Goal: Information Seeking & Learning: Check status

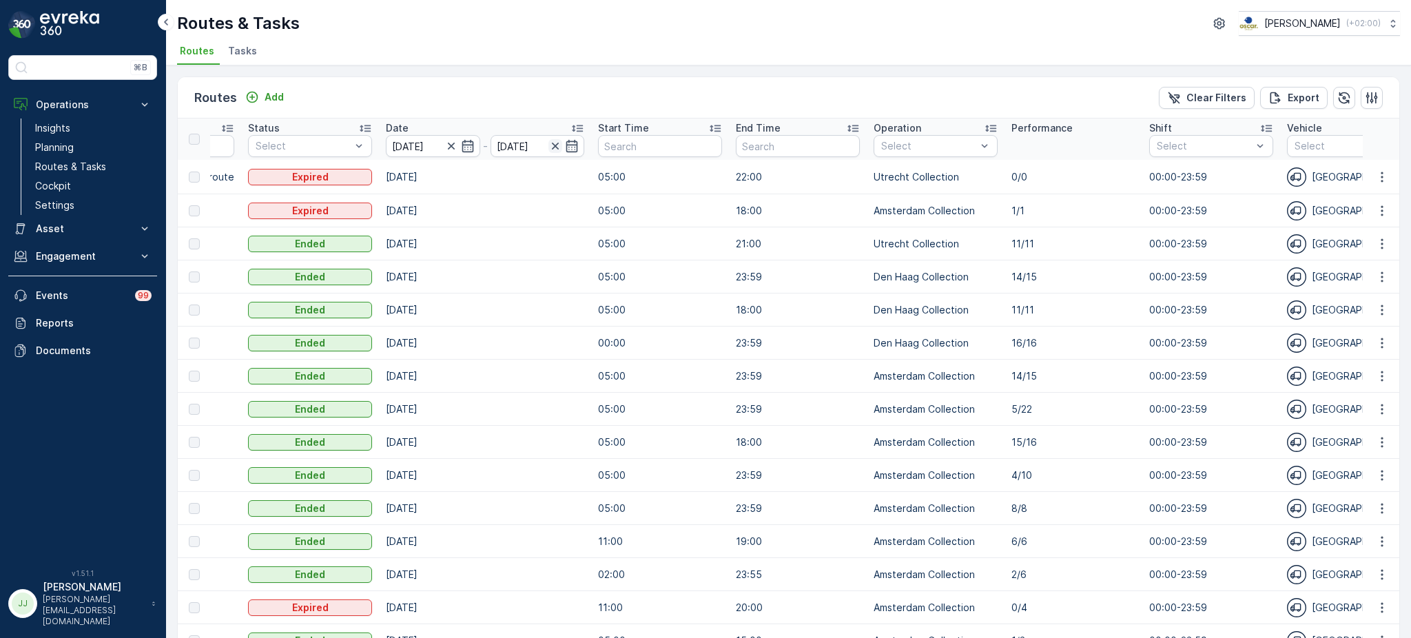
click at [548, 141] on icon "button" at bounding box center [555, 146] width 14 height 14
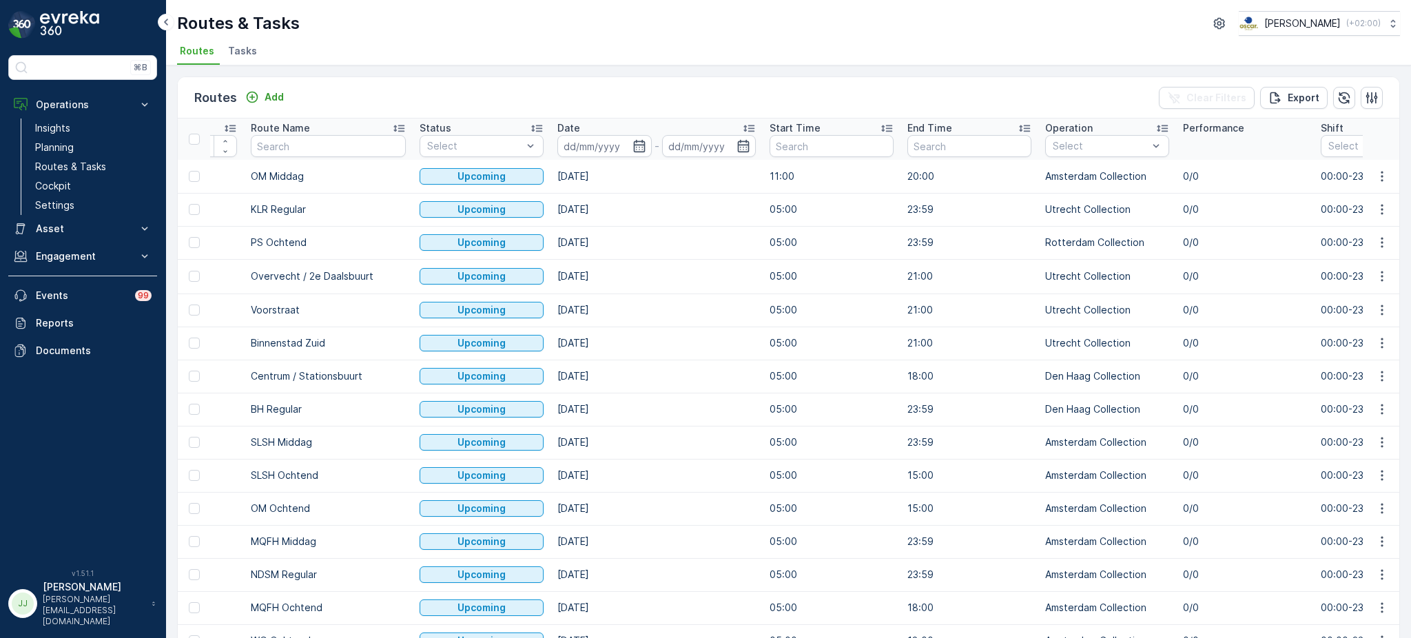
click at [324, 143] on input "text" at bounding box center [328, 146] width 155 height 22
type input "uva"
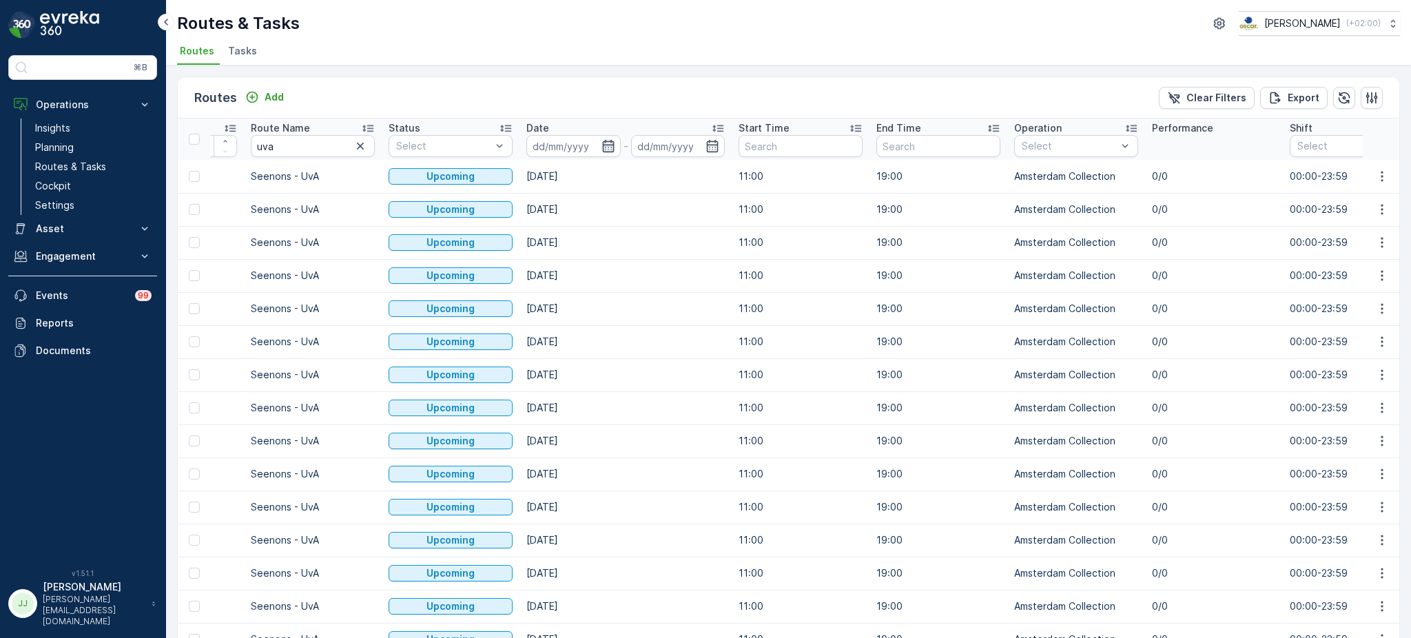
click at [607, 143] on icon "button" at bounding box center [608, 146] width 14 height 14
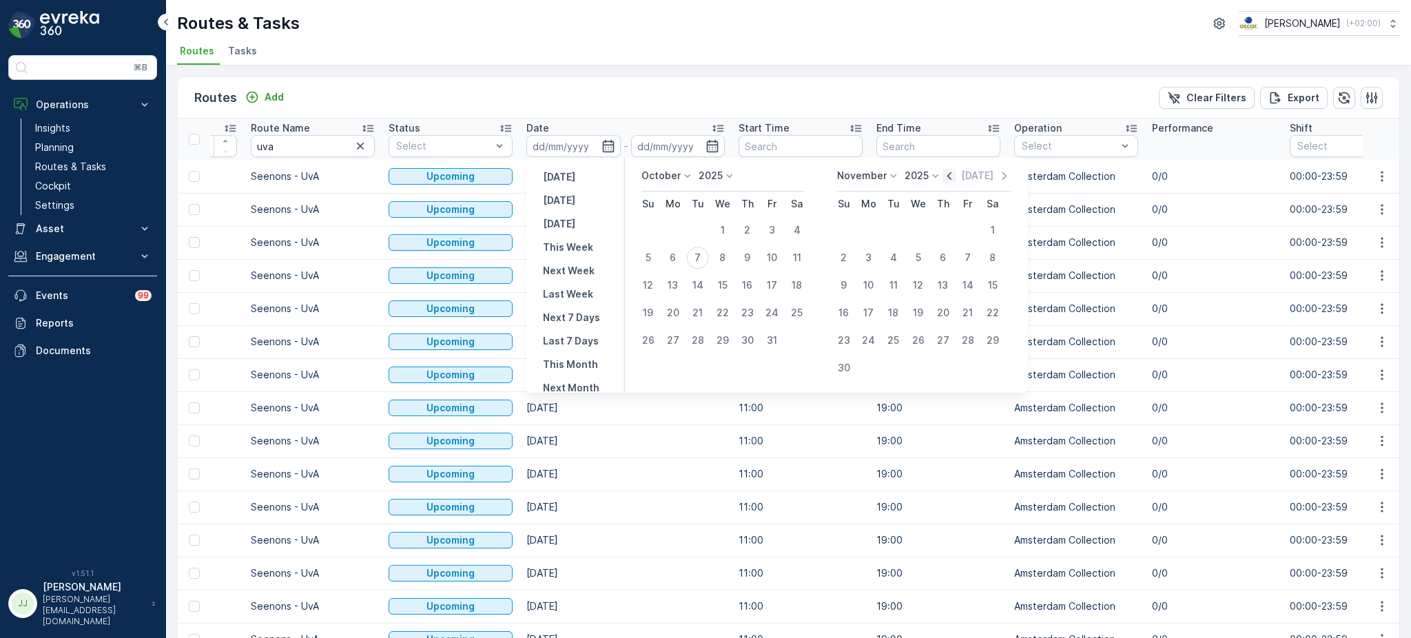
click at [953, 177] on icon "button" at bounding box center [949, 176] width 14 height 14
click at [668, 226] on div "1" at bounding box center [673, 230] width 22 height 22
type input "[DATE]"
click at [670, 233] on div "1" at bounding box center [673, 230] width 22 height 22
type input "[DATE]"
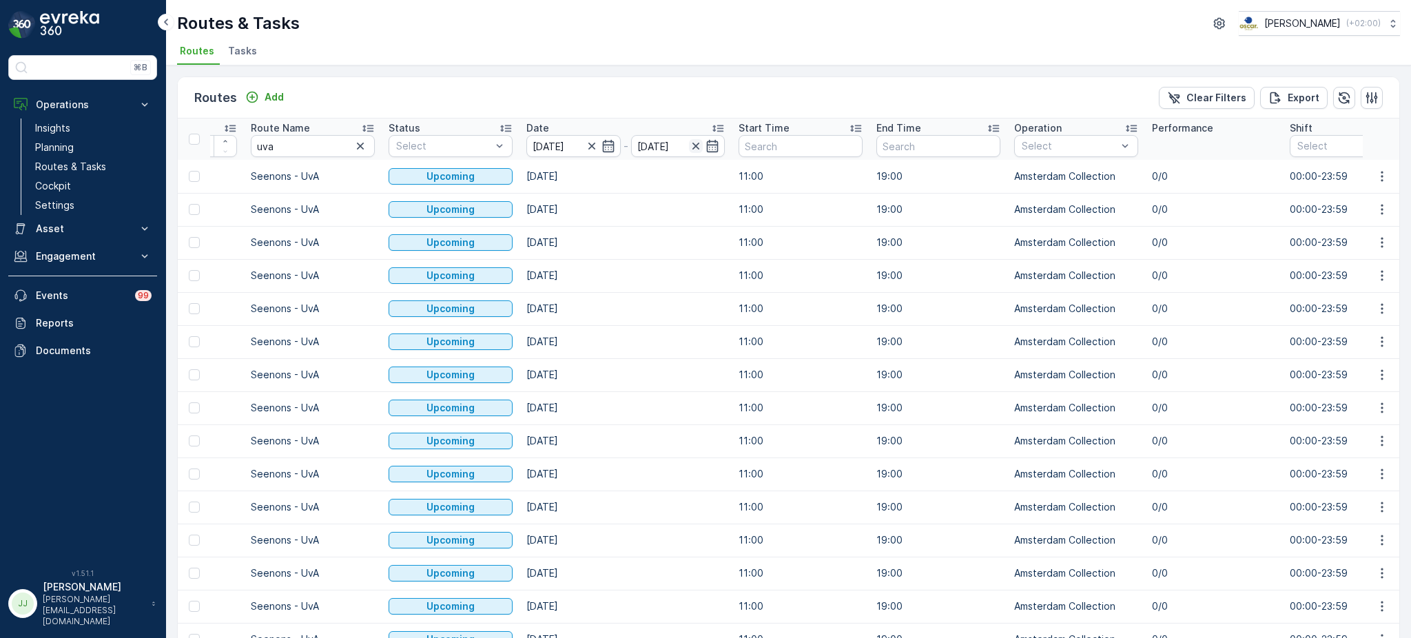
click at [695, 149] on icon "button" at bounding box center [696, 146] width 14 height 14
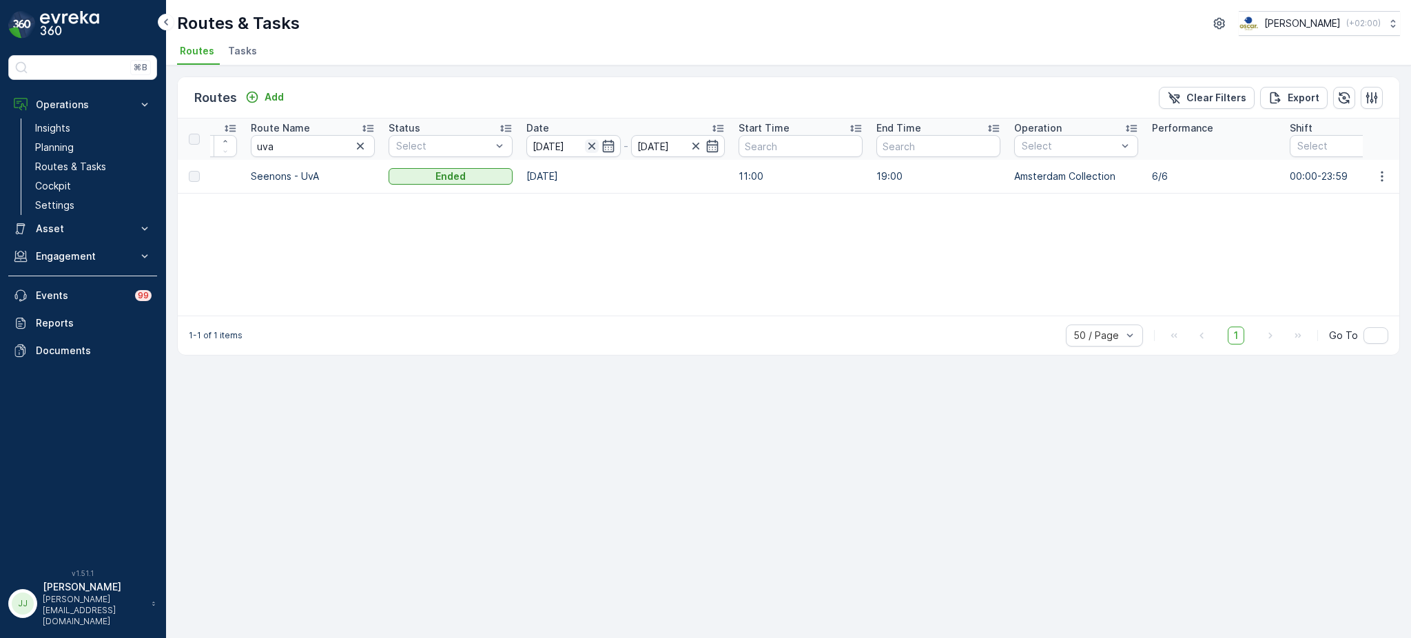
click at [593, 147] on icon "button" at bounding box center [592, 146] width 14 height 14
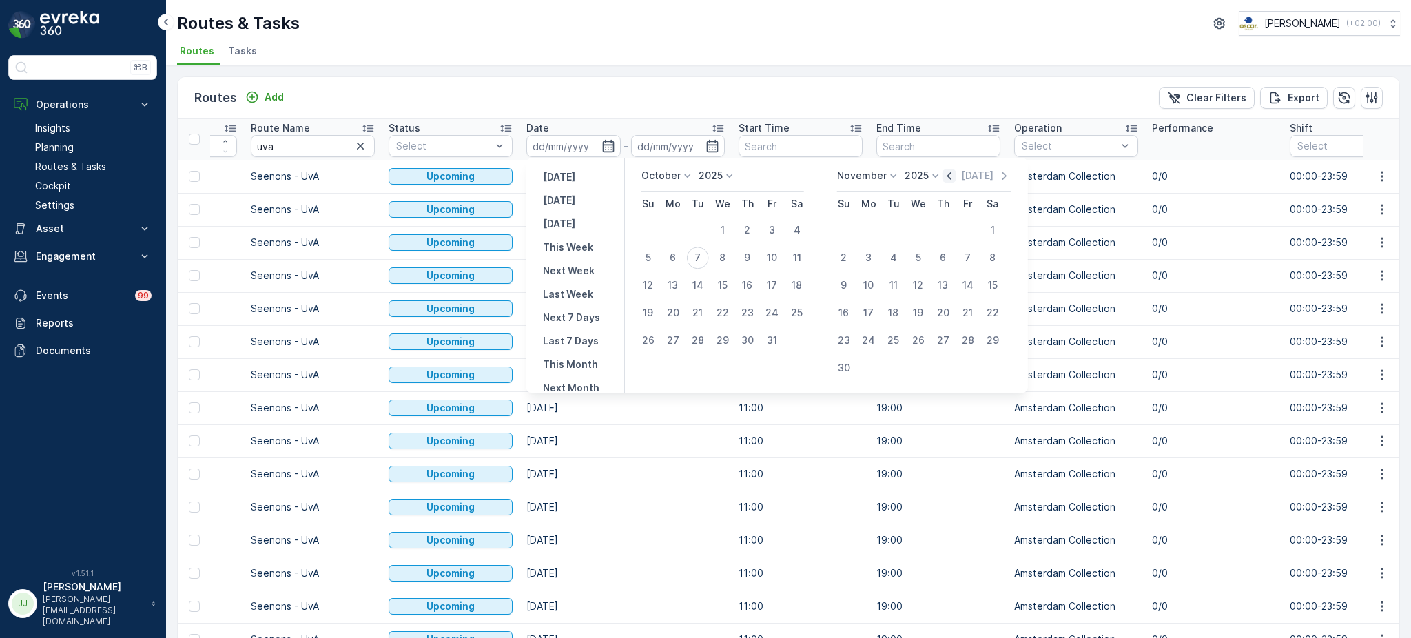
click at [947, 176] on icon "button" at bounding box center [949, 176] width 4 height 8
click at [669, 233] on div "1" at bounding box center [673, 230] width 22 height 22
type input "[DATE]"
click at [652, 149] on input "[DATE]" at bounding box center [678, 146] width 94 height 22
type input "[DATE]"
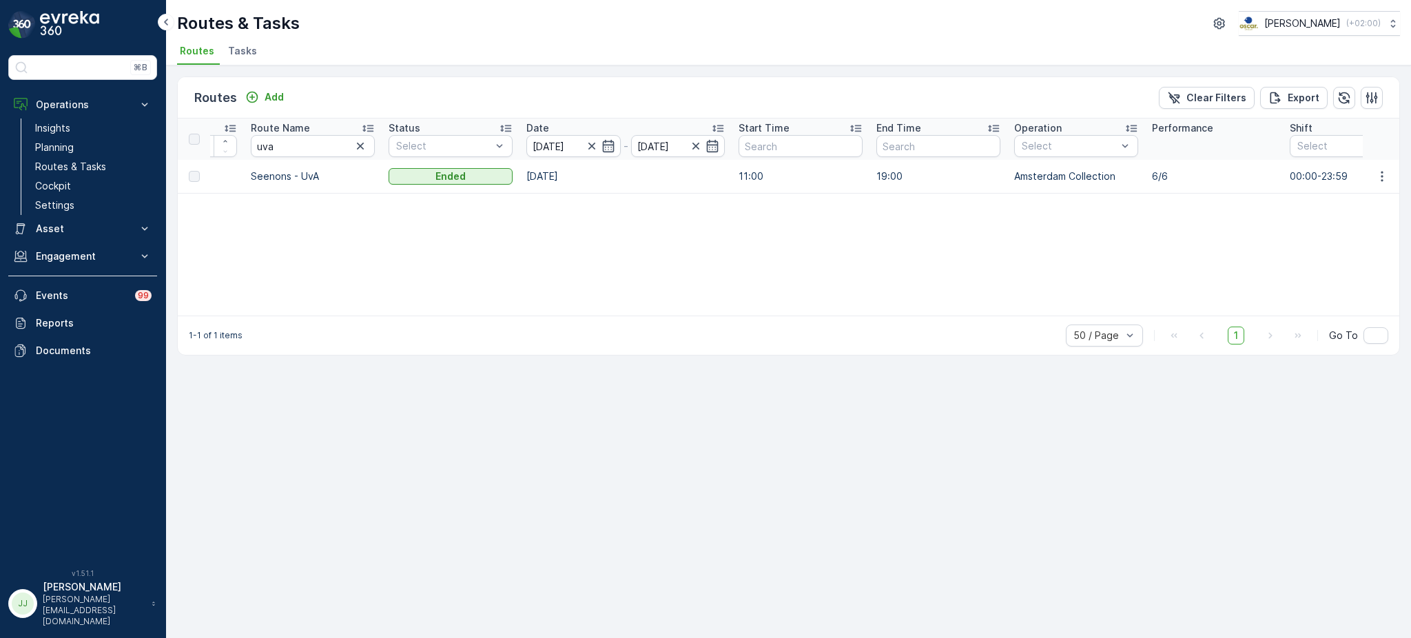
click at [712, 157] on th "Date [DATE] - [DATE]" at bounding box center [625, 138] width 212 height 41
click at [711, 145] on icon "button" at bounding box center [712, 146] width 14 height 14
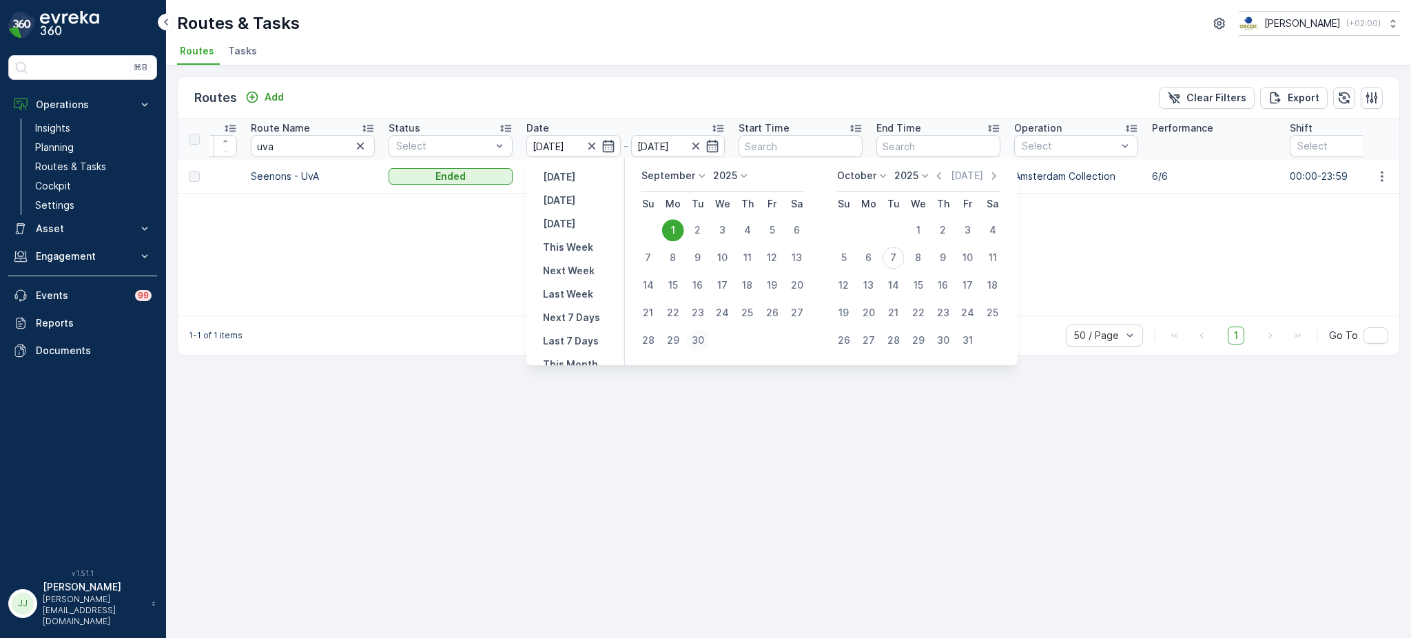
click at [698, 334] on div "30" at bounding box center [698, 340] width 22 height 22
type input "[DATE]"
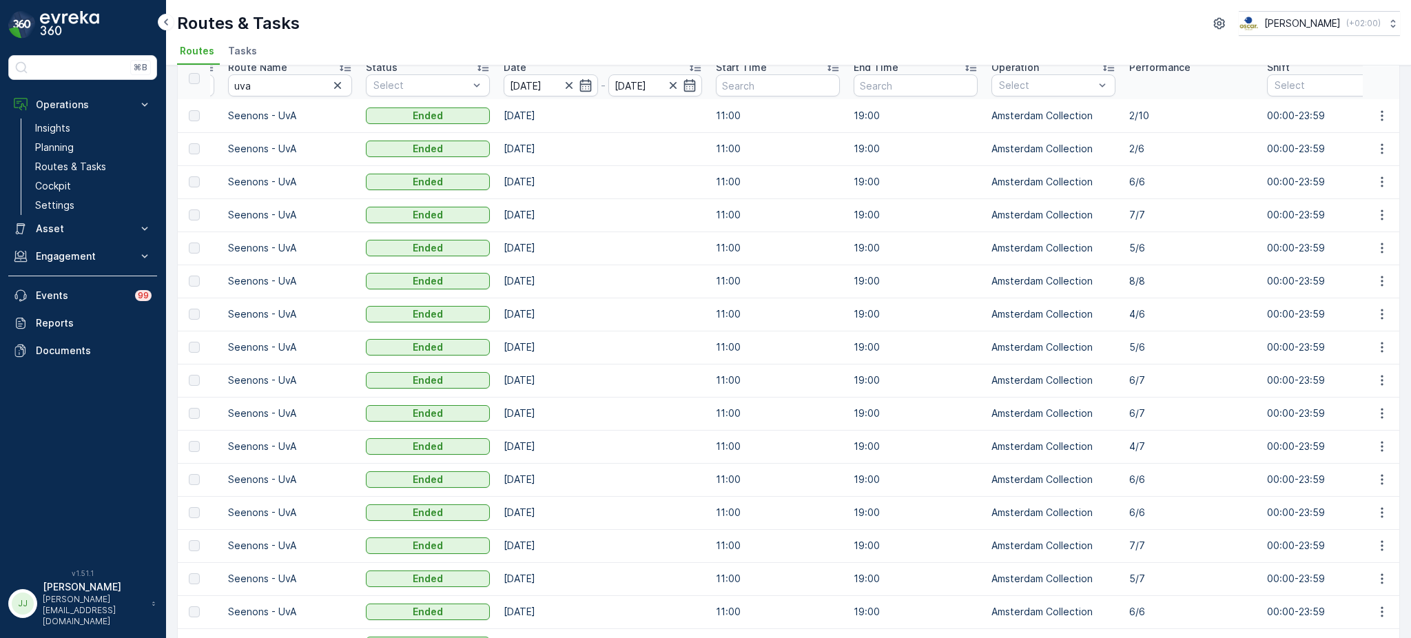
scroll to position [60, 0]
click at [692, 92] on input "[DATE]" at bounding box center [655, 86] width 94 height 22
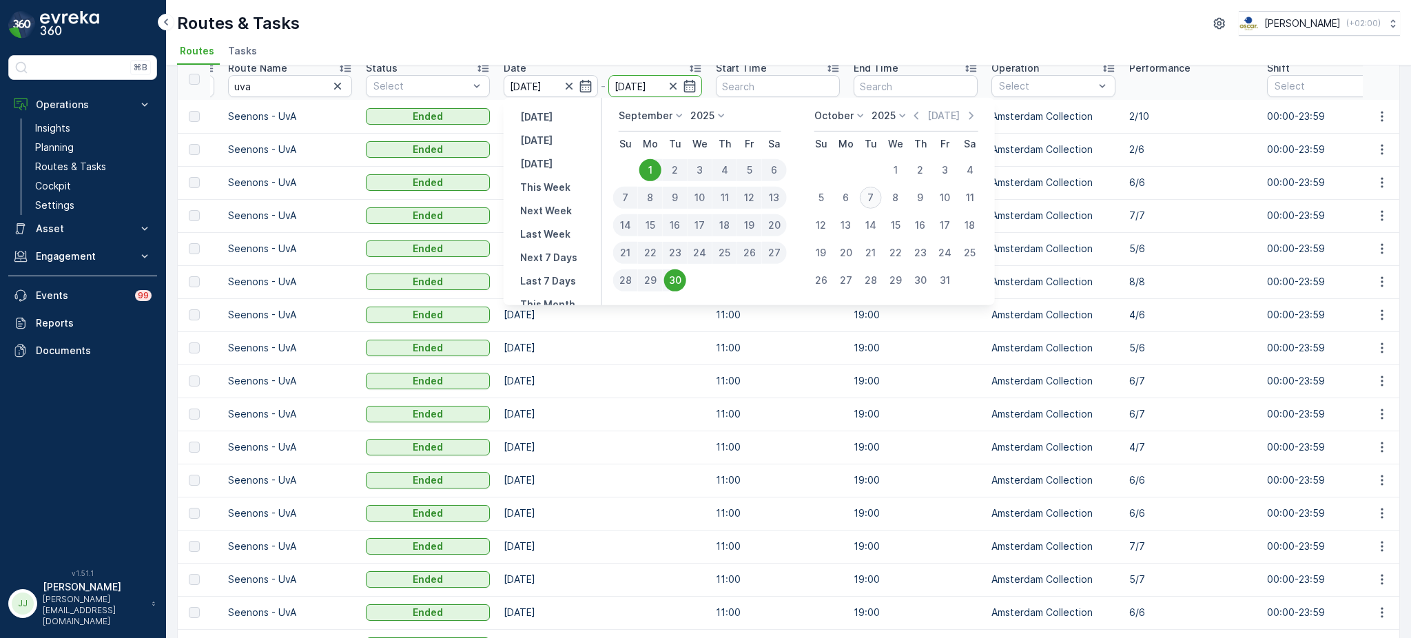
click at [872, 195] on div "7" at bounding box center [871, 198] width 22 height 22
type input "[DATE]"
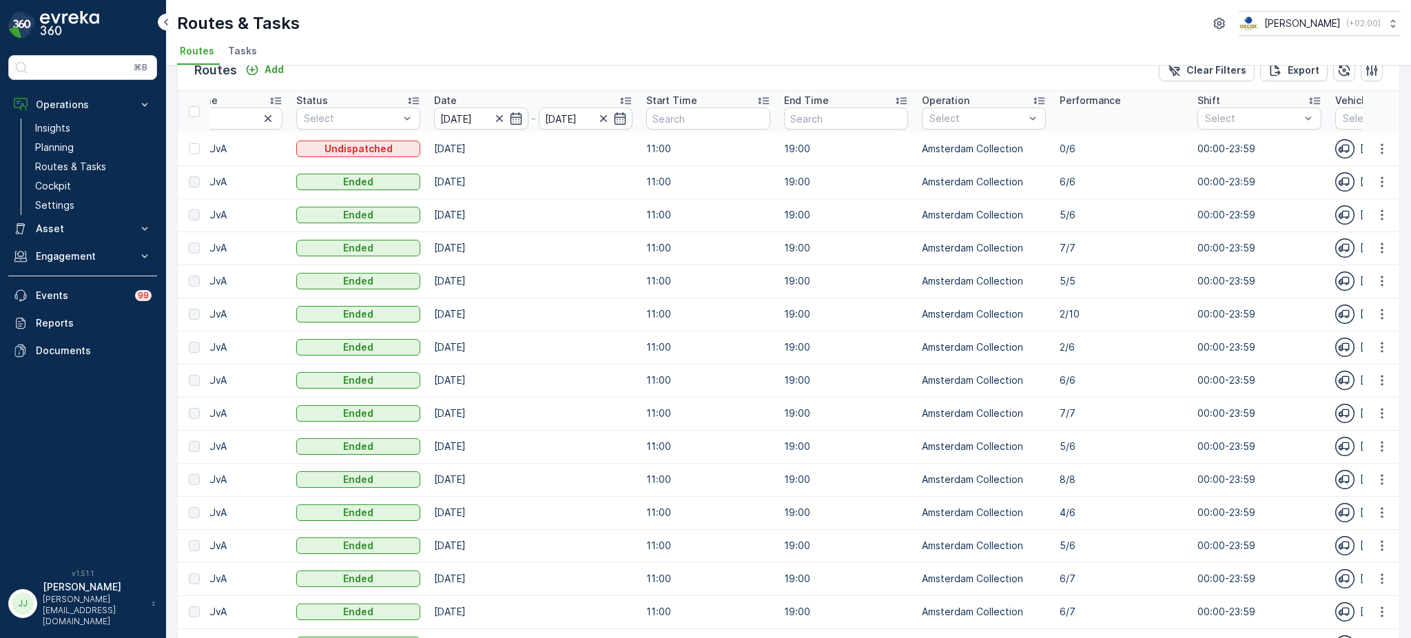
scroll to position [12, 0]
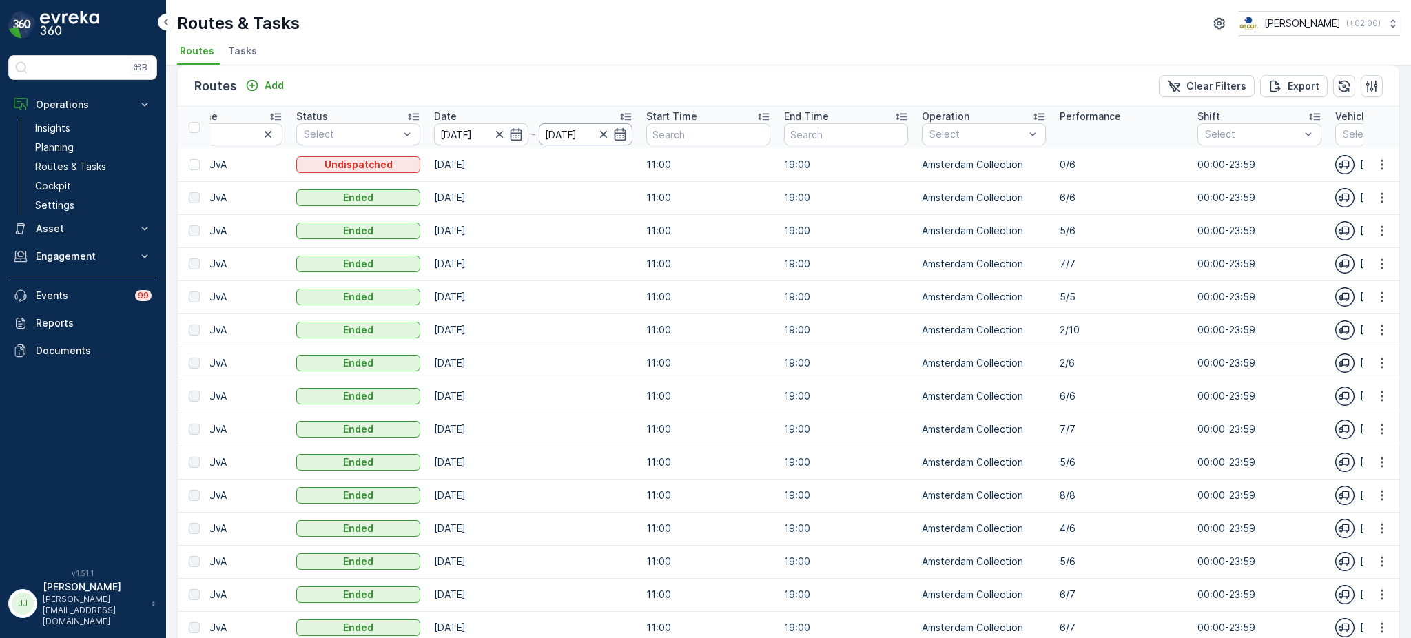
click at [627, 130] on input "[DATE]" at bounding box center [586, 134] width 94 height 22
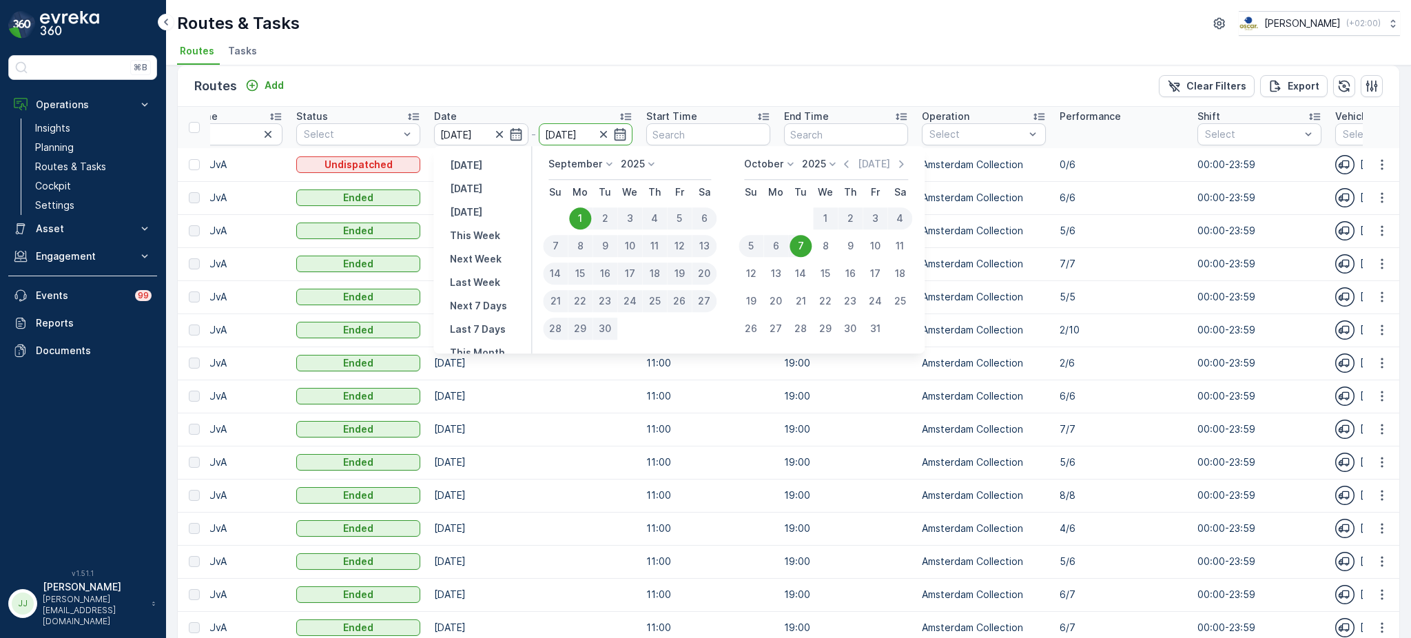
click at [779, 246] on div "6" at bounding box center [775, 246] width 25 height 22
type input "[DATE]"
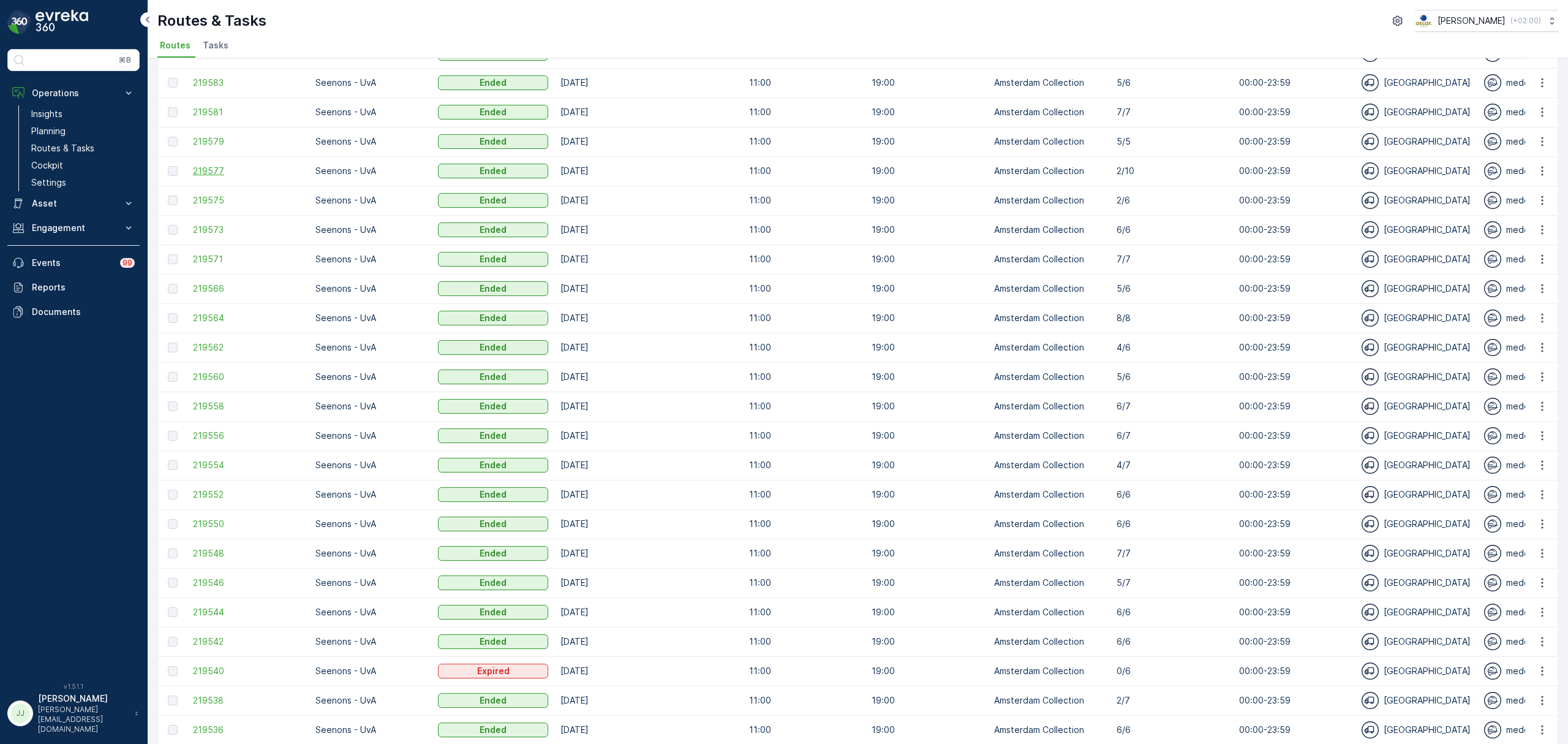
click at [217, 170] on span "219577" at bounding box center [248, 171] width 110 height 12
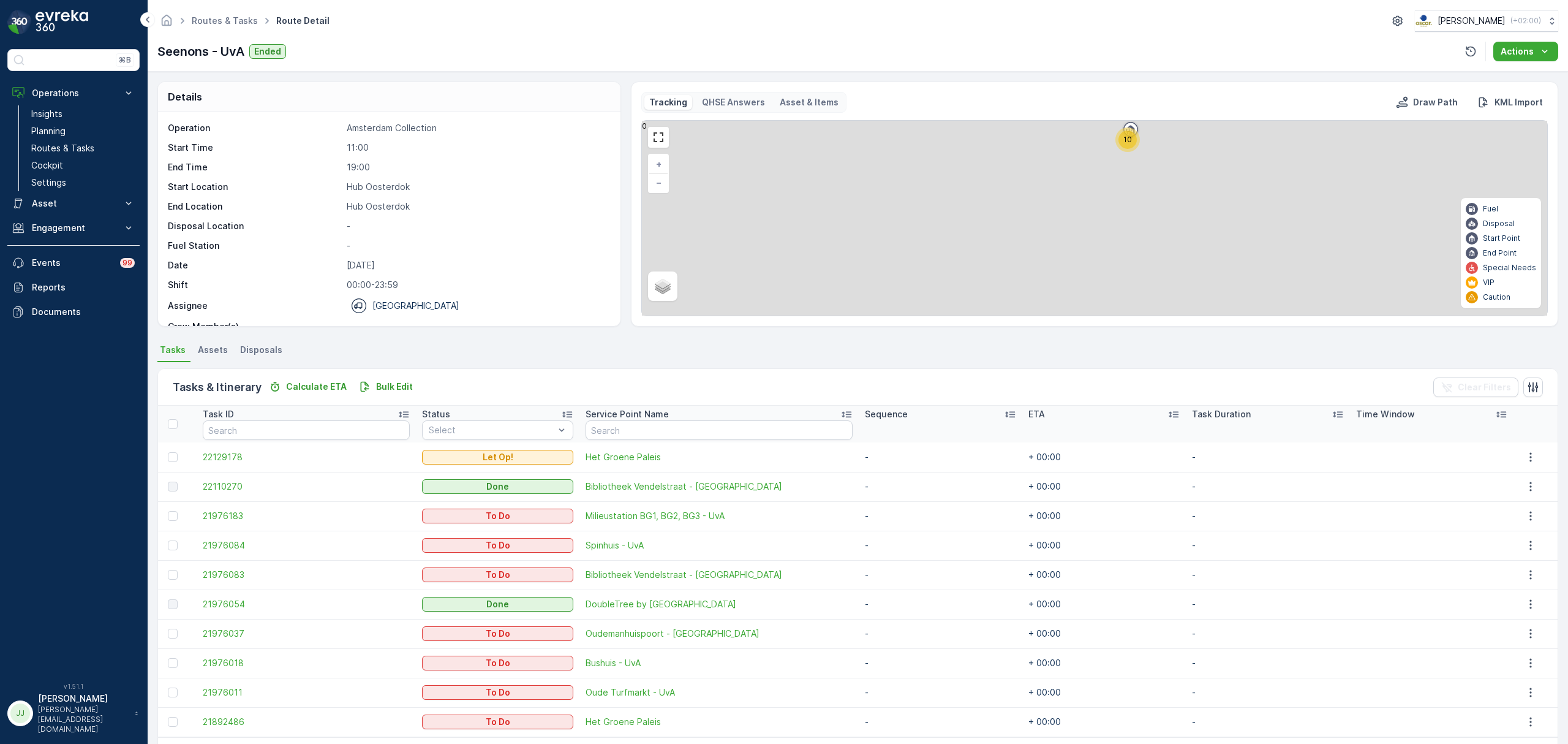
scroll to position [44, 0]
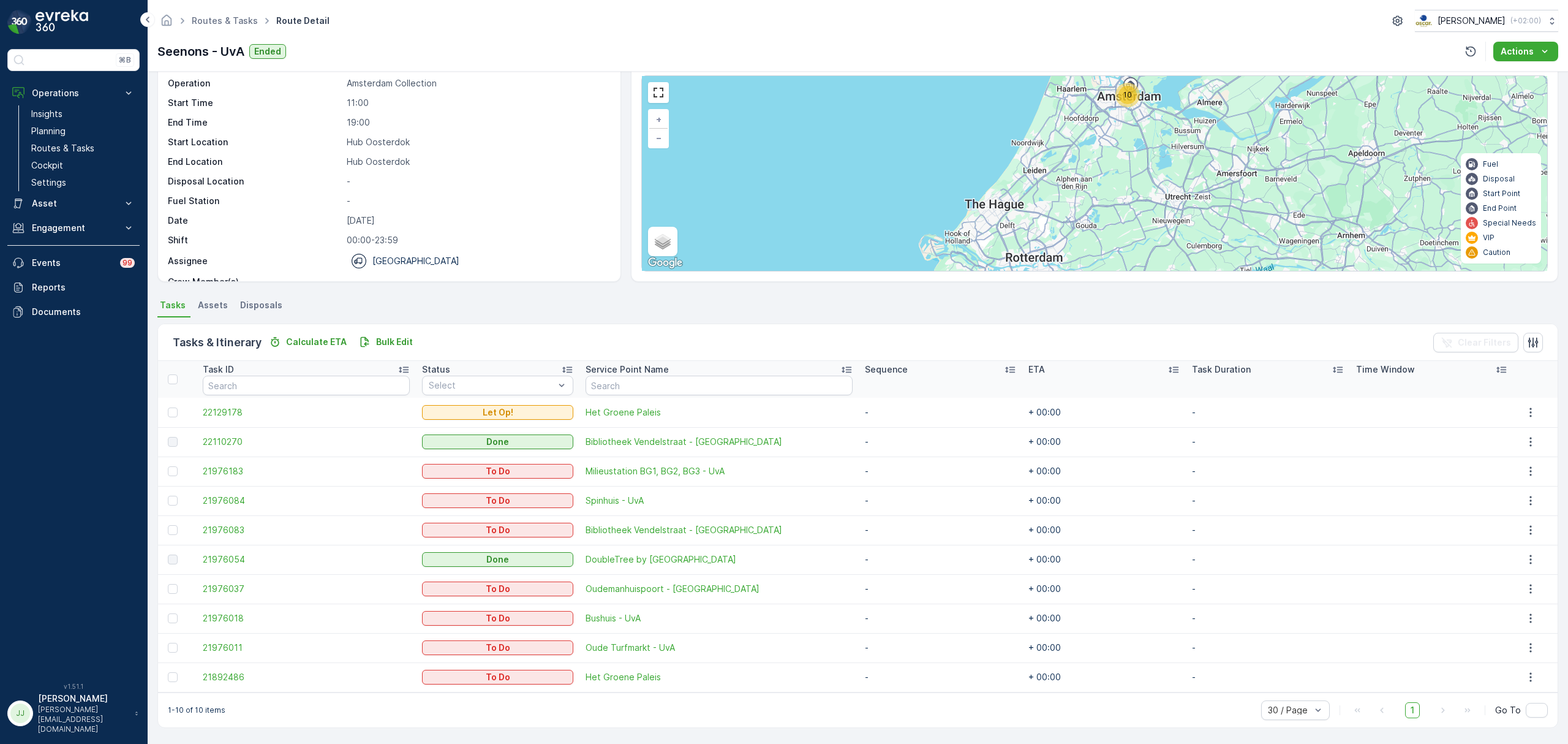
click at [536, 301] on ul "Tasks Assets Disposals" at bounding box center [857, 306] width 1401 height 20
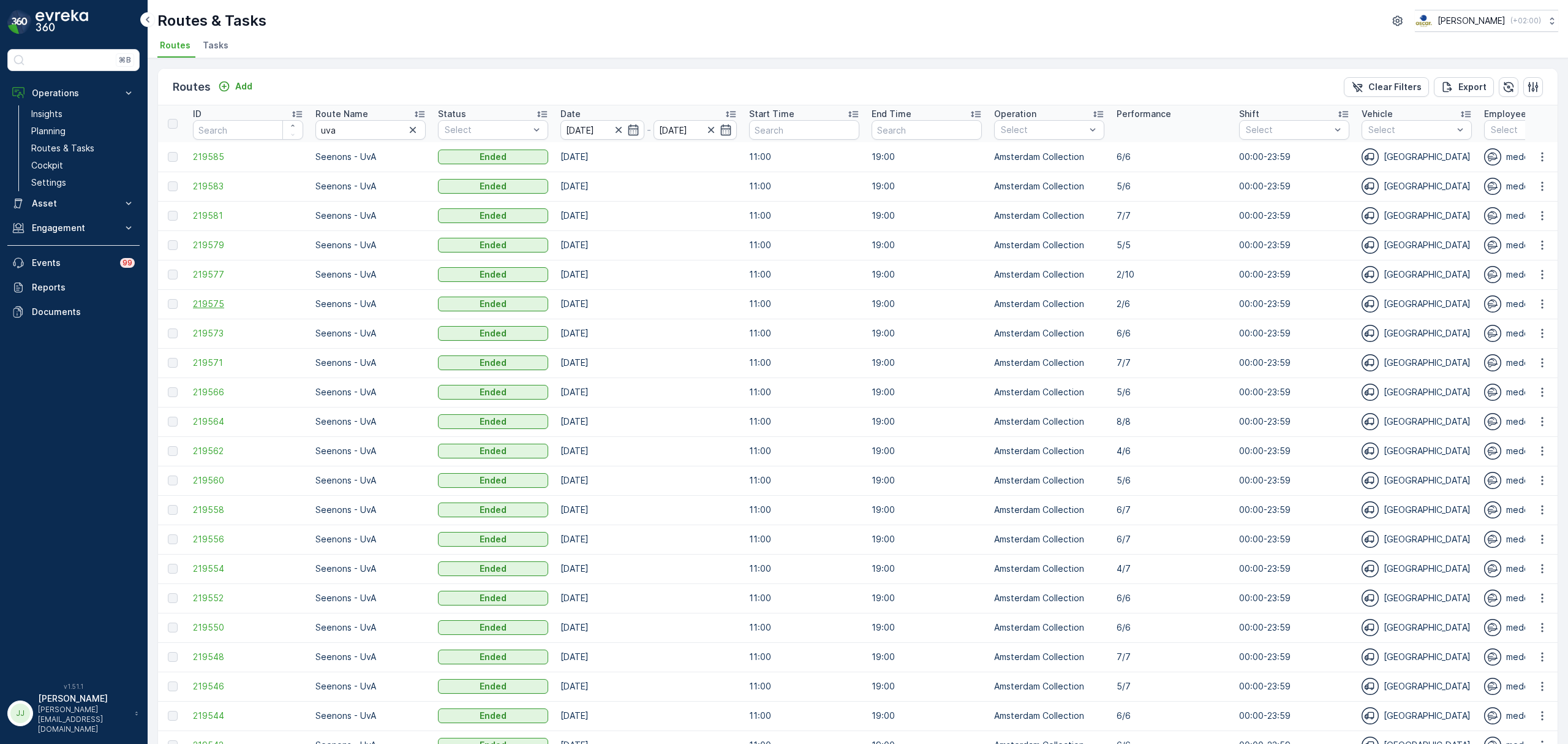
click at [227, 306] on span "219575" at bounding box center [248, 304] width 110 height 12
click at [221, 452] on span "219562" at bounding box center [248, 451] width 110 height 12
click at [201, 303] on span "219575" at bounding box center [248, 304] width 110 height 12
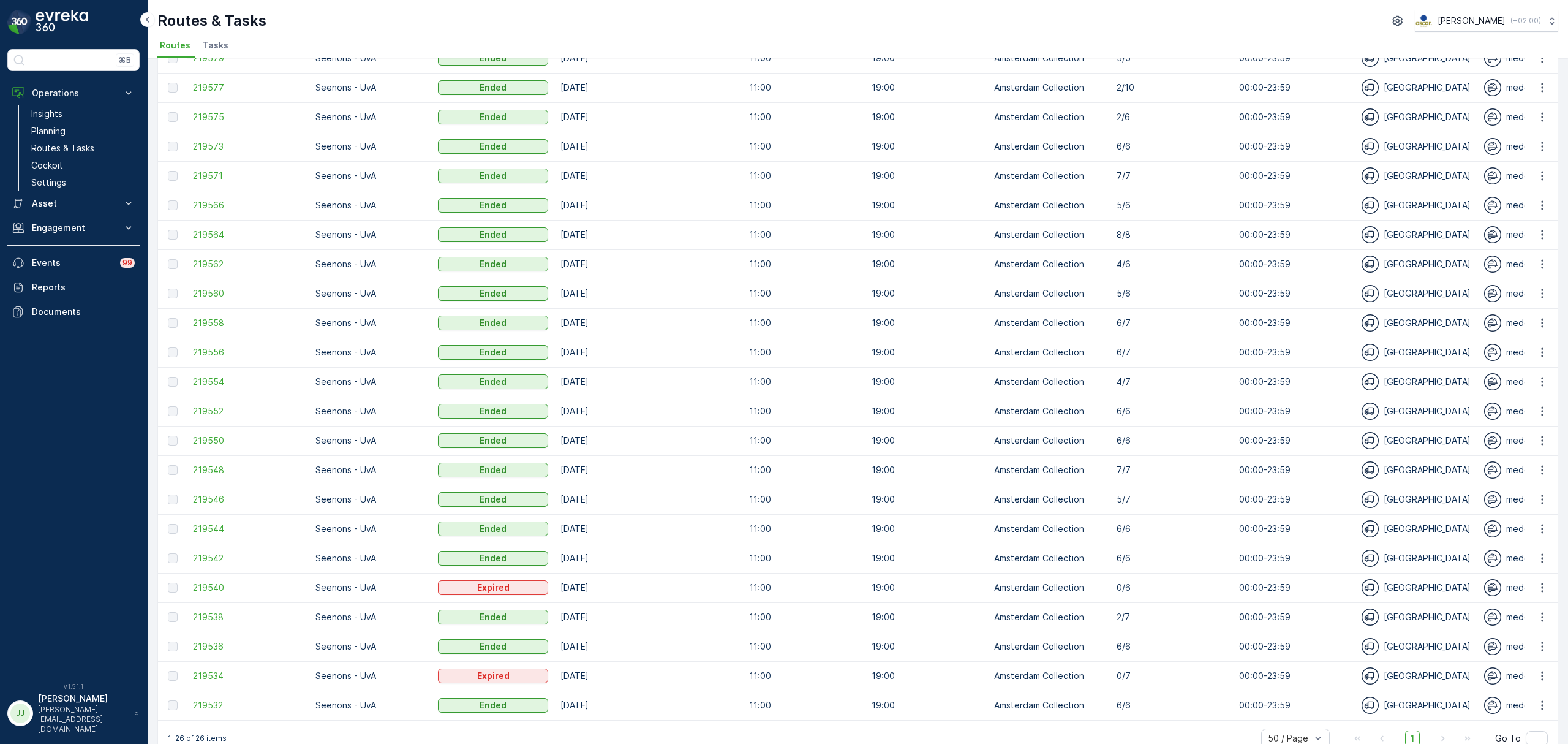
scroll to position [214, 0]
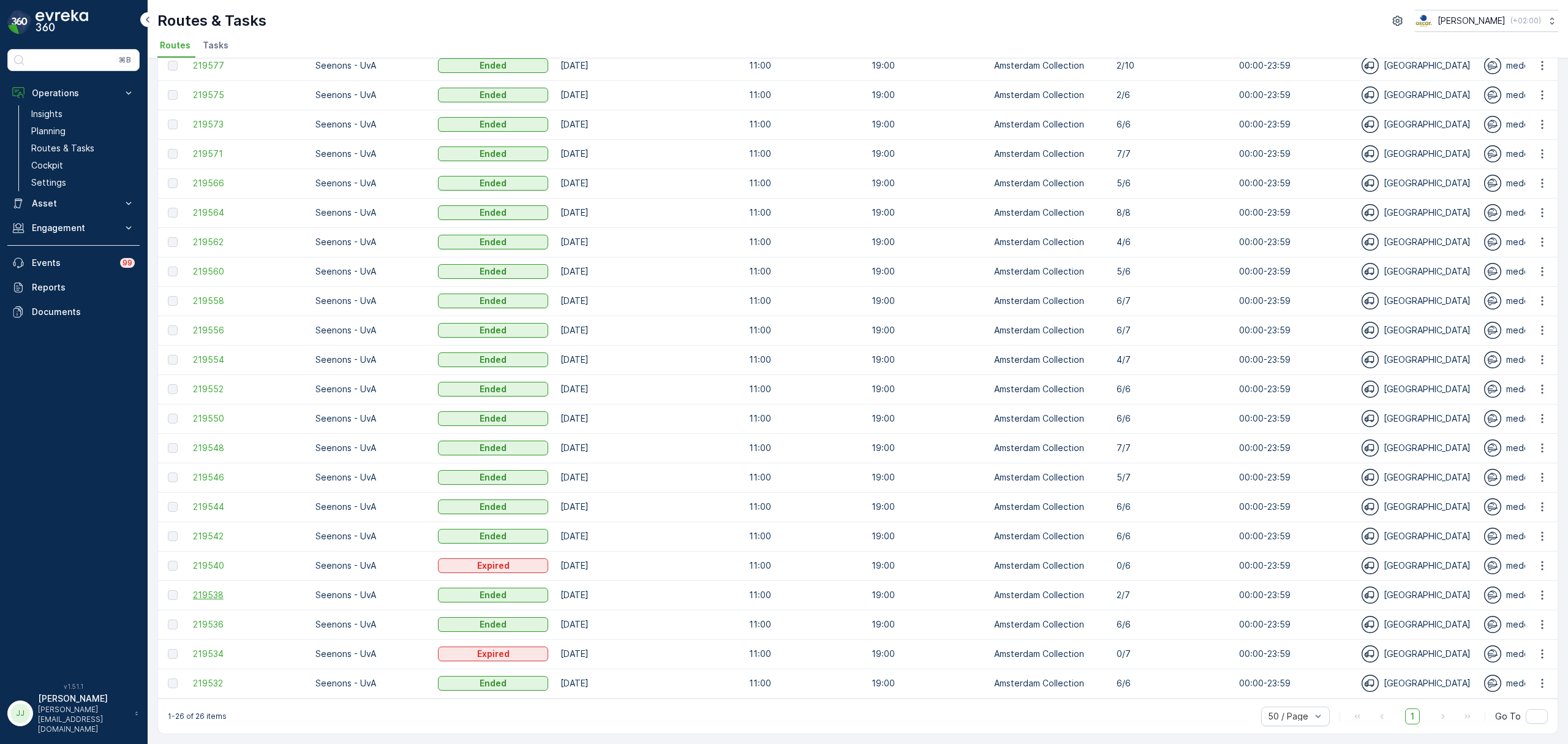
click at [205, 567] on span "219538" at bounding box center [248, 595] width 110 height 12
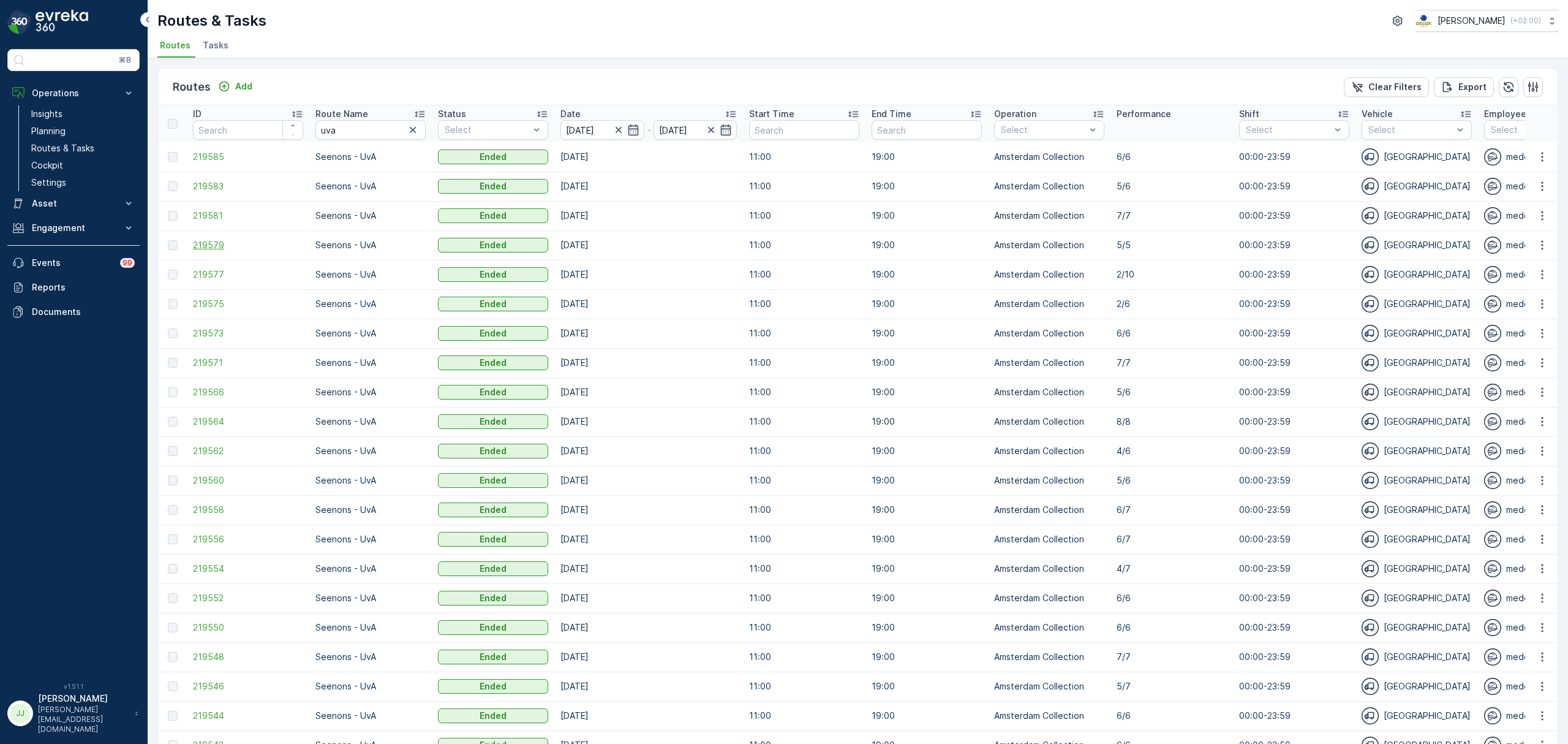
click at [217, 246] on span "219579" at bounding box center [248, 246] width 110 height 12
click at [221, 157] on span "219585" at bounding box center [248, 157] width 110 height 12
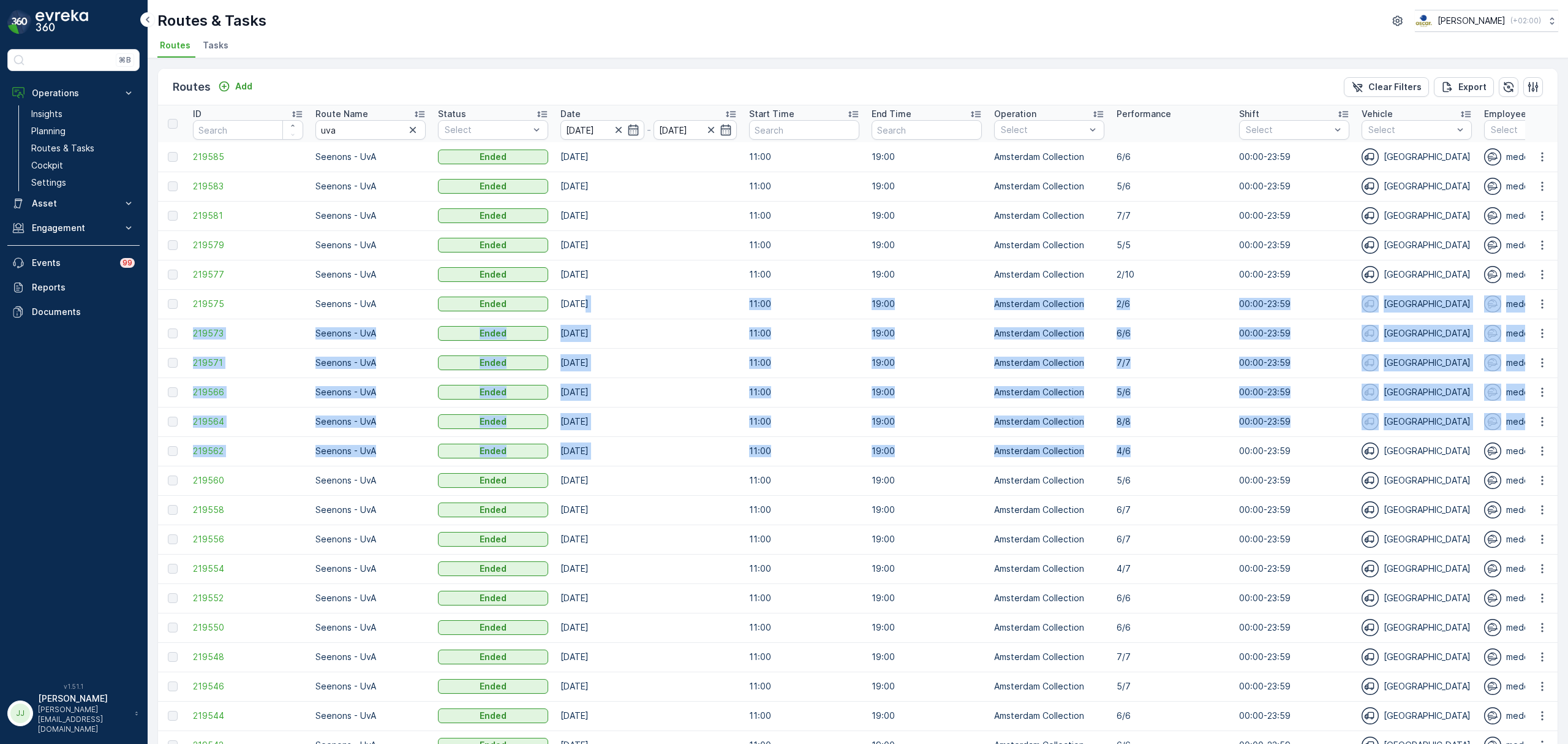
drag, startPoint x: 1132, startPoint y: 449, endPoint x: 584, endPoint y: 303, distance: 567.1
click at [584, 303] on tbody "219585 Seenons - UvA Ended [DATE] 11:00 19:00 Amsterdam Collection [DATE] 00:00…" at bounding box center [1386, 525] width 2456 height 765
click at [1169, 436] on td "4/6" at bounding box center [1172, 450] width 123 height 29
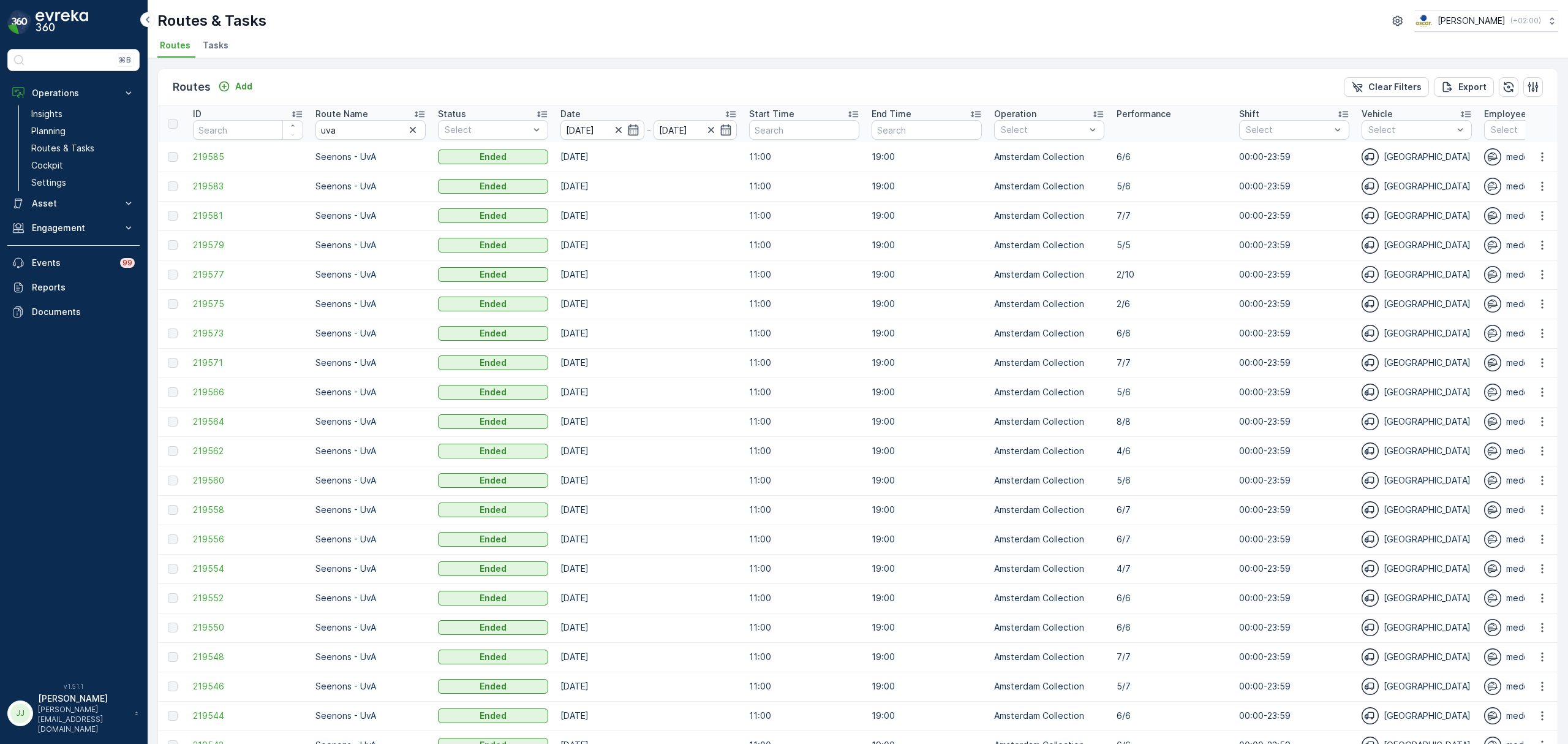
click at [745, 32] on div "Routes & Tasks [PERSON_NAME] ( +02:00 )" at bounding box center [857, 20] width 1401 height 22
click at [223, 391] on span "219566" at bounding box center [248, 392] width 110 height 12
click at [219, 299] on span "219575" at bounding box center [248, 304] width 110 height 12
click at [204, 452] on span "219562" at bounding box center [248, 451] width 110 height 12
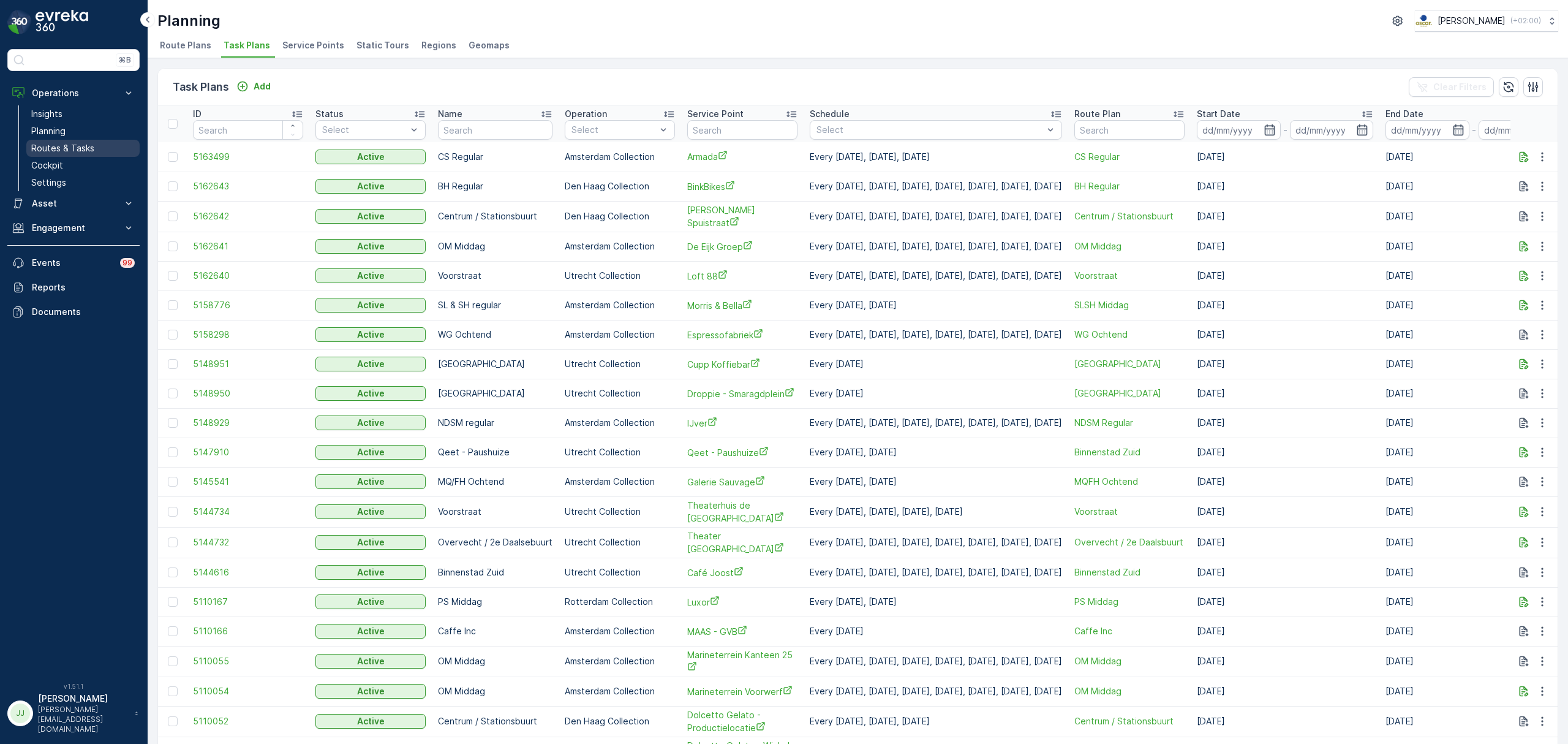
click at [103, 143] on link "Routes & Tasks" at bounding box center [83, 148] width 113 height 17
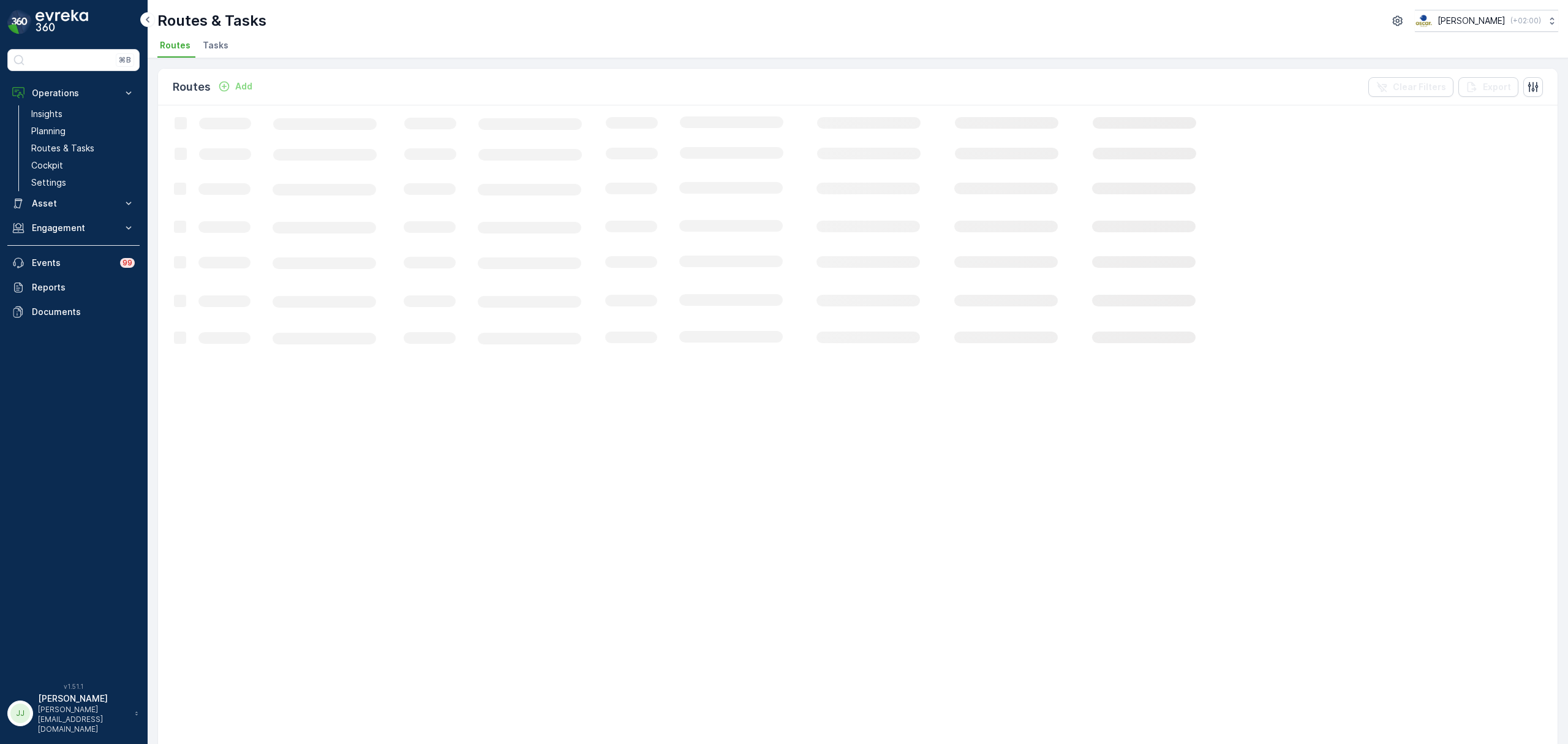
click at [204, 44] on span "Tasks" at bounding box center [215, 45] width 26 height 12
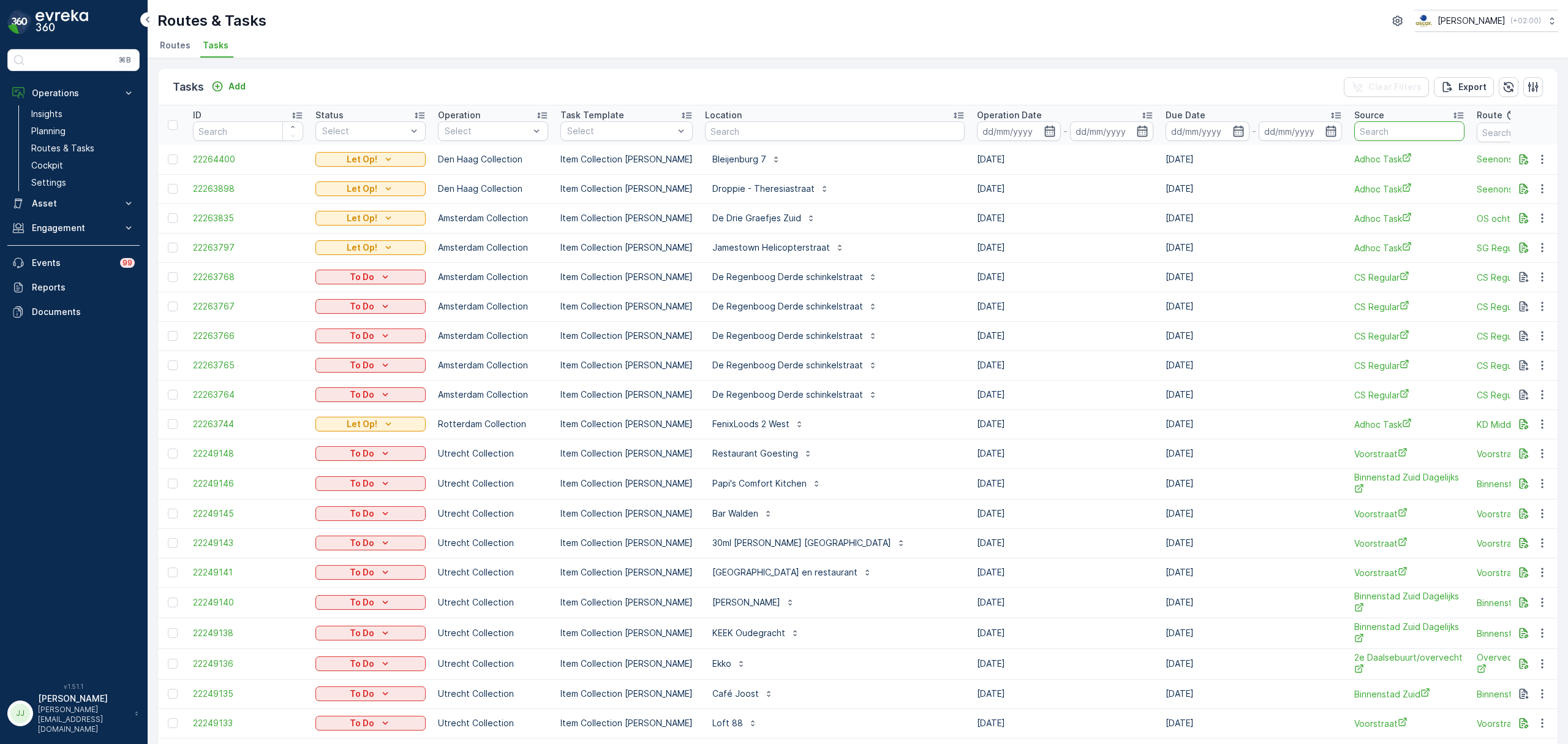
click at [1363, 133] on input "text" at bounding box center [1410, 131] width 110 height 20
type input "uva"
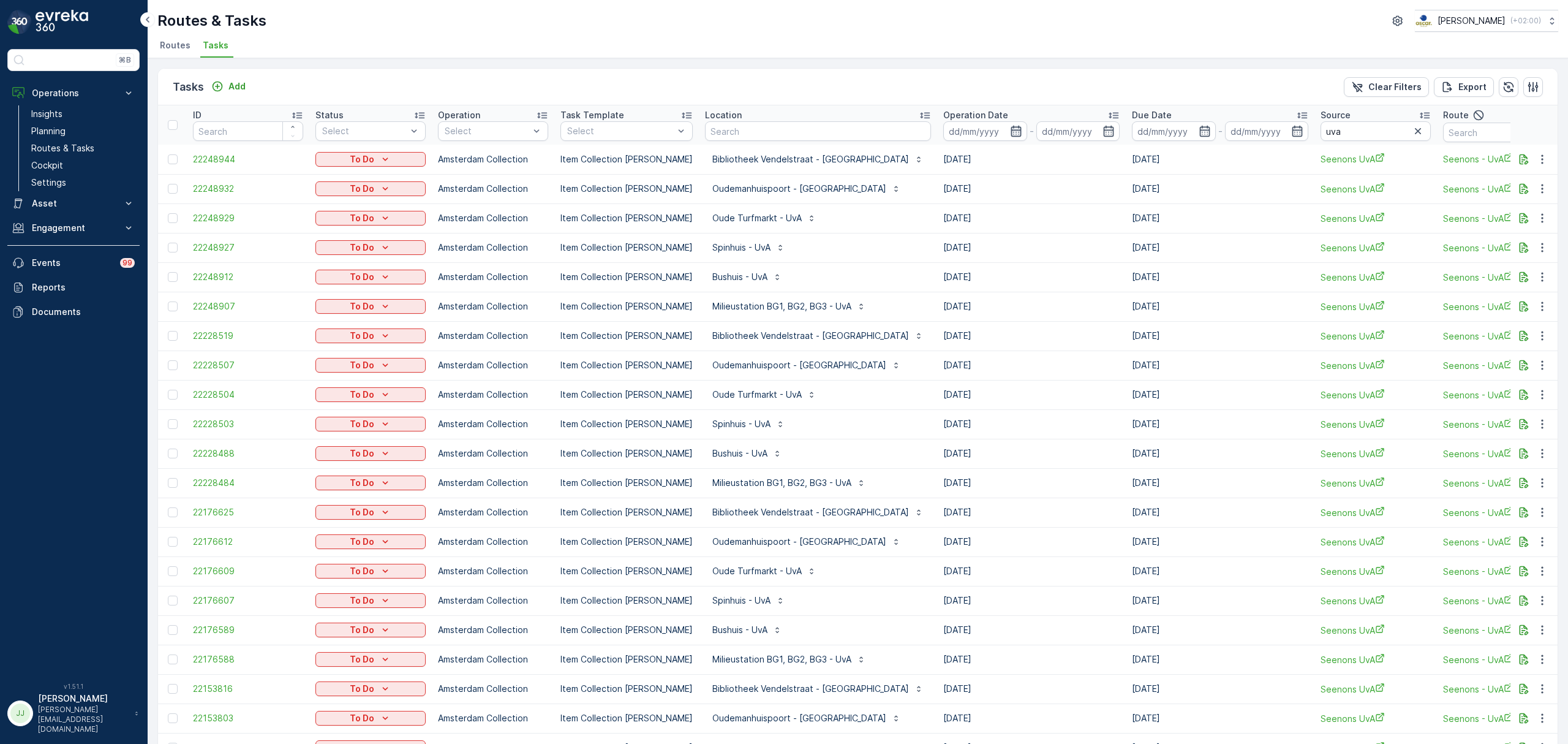
click at [1010, 130] on icon "button" at bounding box center [1017, 132] width 12 height 12
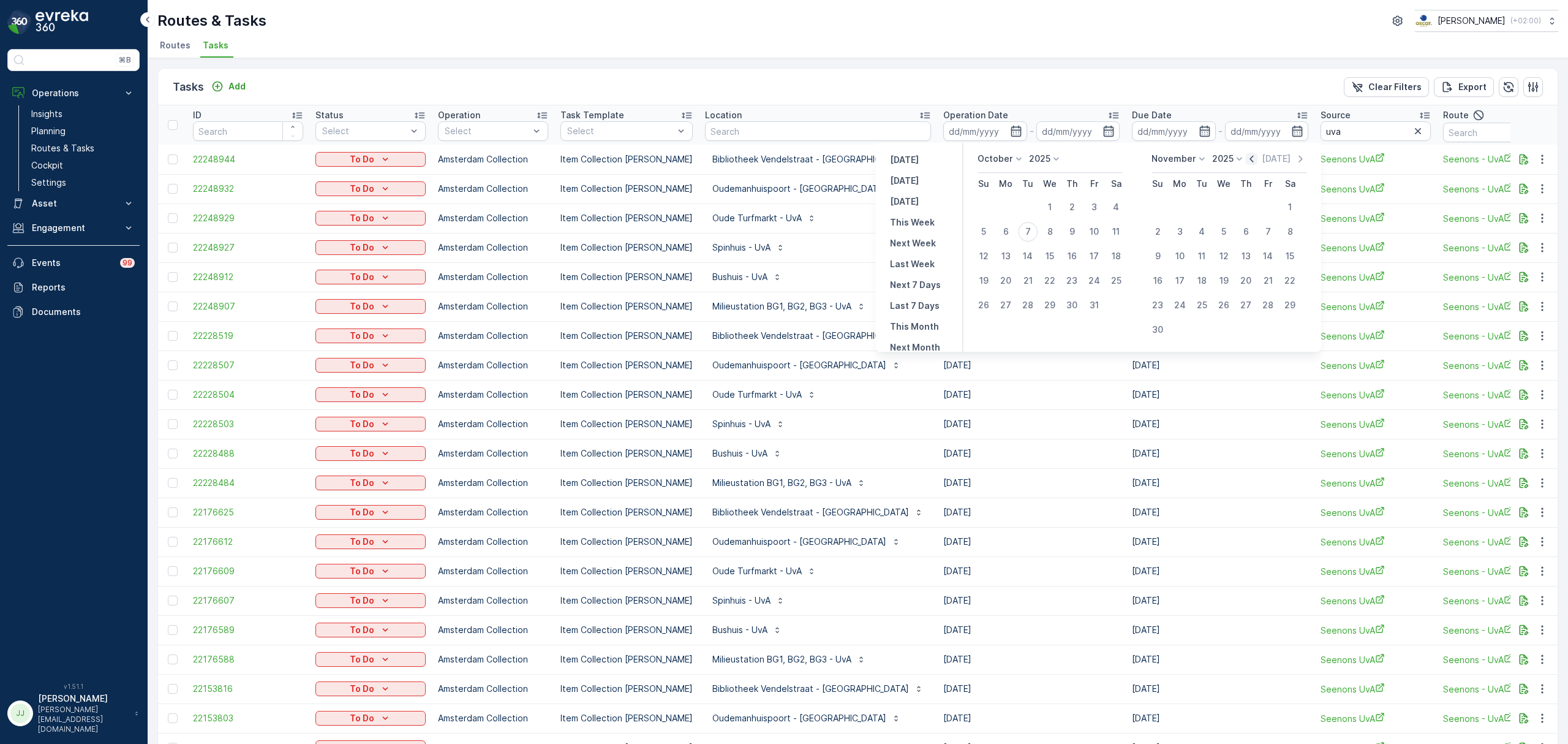
click at [1255, 160] on icon "button" at bounding box center [1252, 159] width 12 height 12
click at [1003, 278] on div "22" at bounding box center [1006, 280] width 20 height 20
type input "[DATE]"
click at [1182, 230] on div "6" at bounding box center [1180, 231] width 20 height 20
type input "[DATE]"
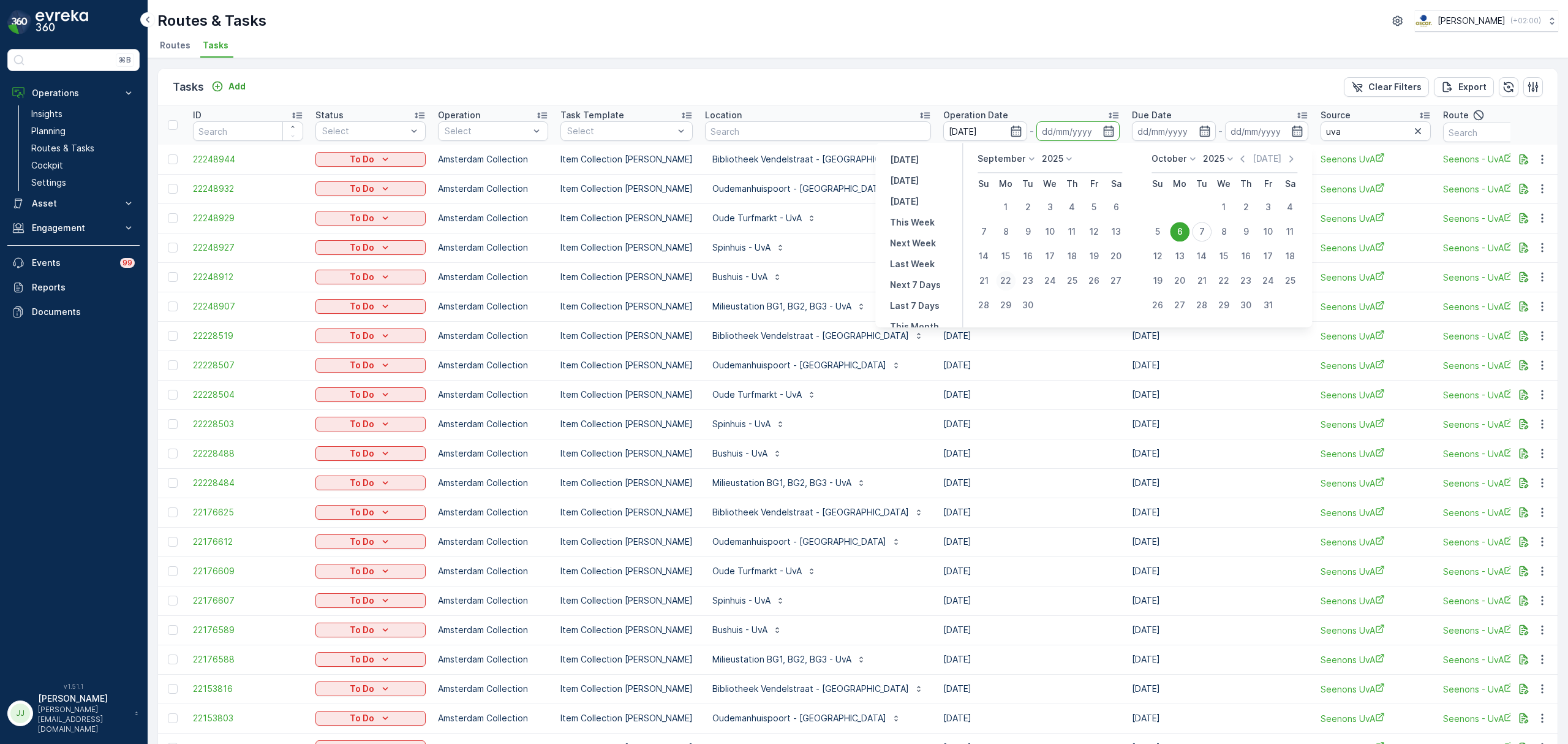
click at [1009, 280] on div "22" at bounding box center [1006, 280] width 20 height 20
type input "[DATE]"
click at [1185, 228] on div "6" at bounding box center [1180, 231] width 20 height 20
type input "[DATE]"
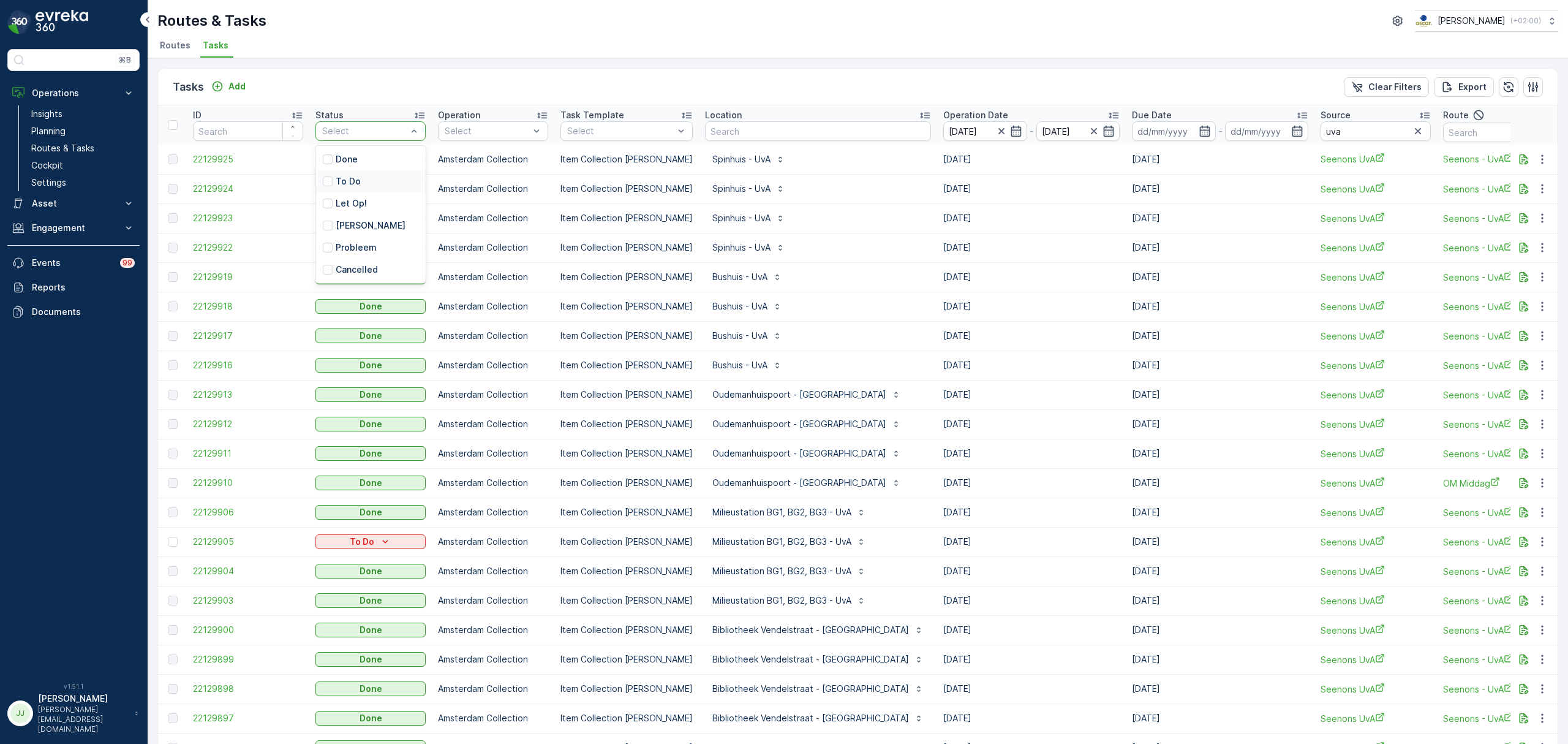
click at [358, 181] on p "To Do" at bounding box center [348, 182] width 25 height 12
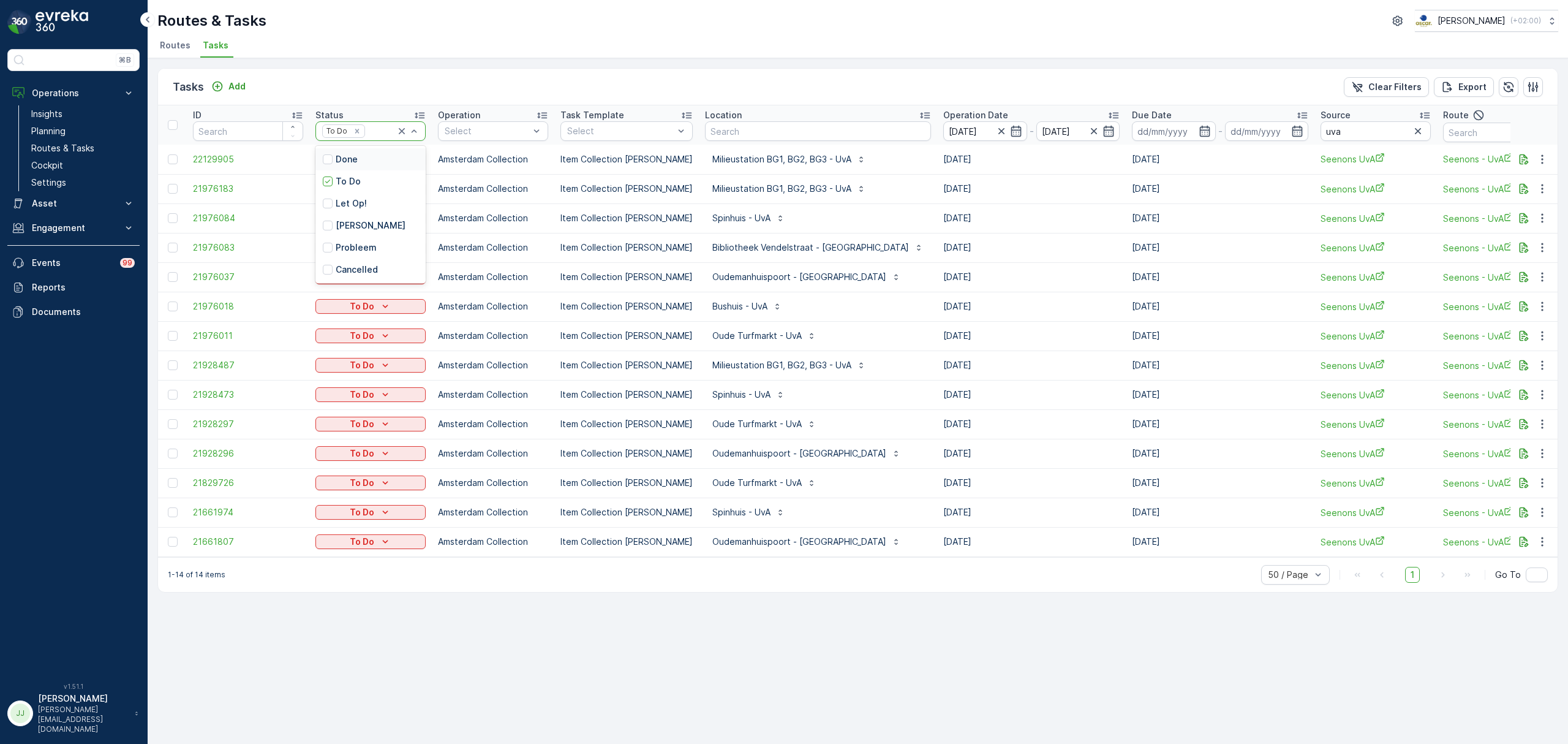
click at [351, 160] on p "Done" at bounding box center [346, 159] width 22 height 12
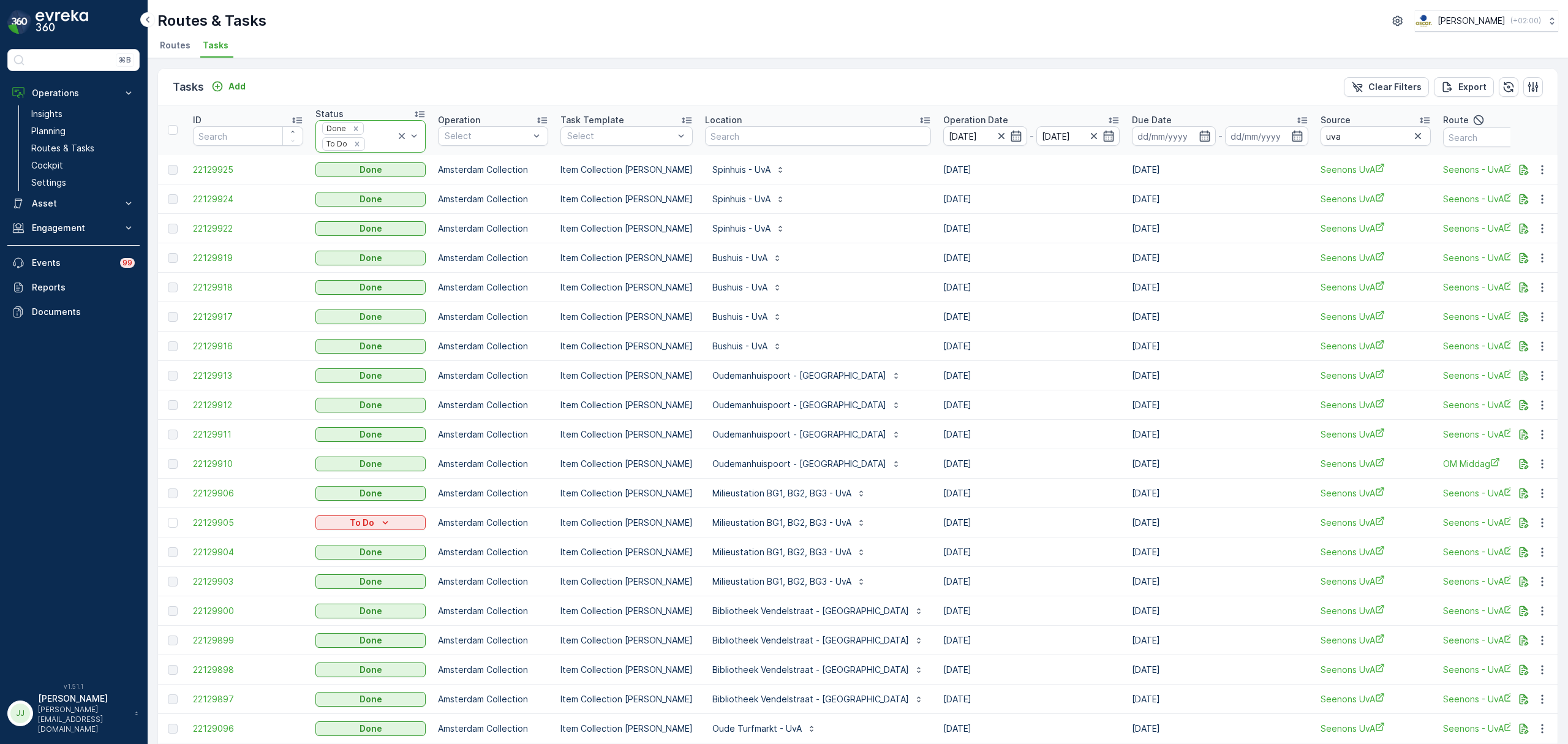
click at [403, 136] on icon at bounding box center [402, 136] width 12 height 12
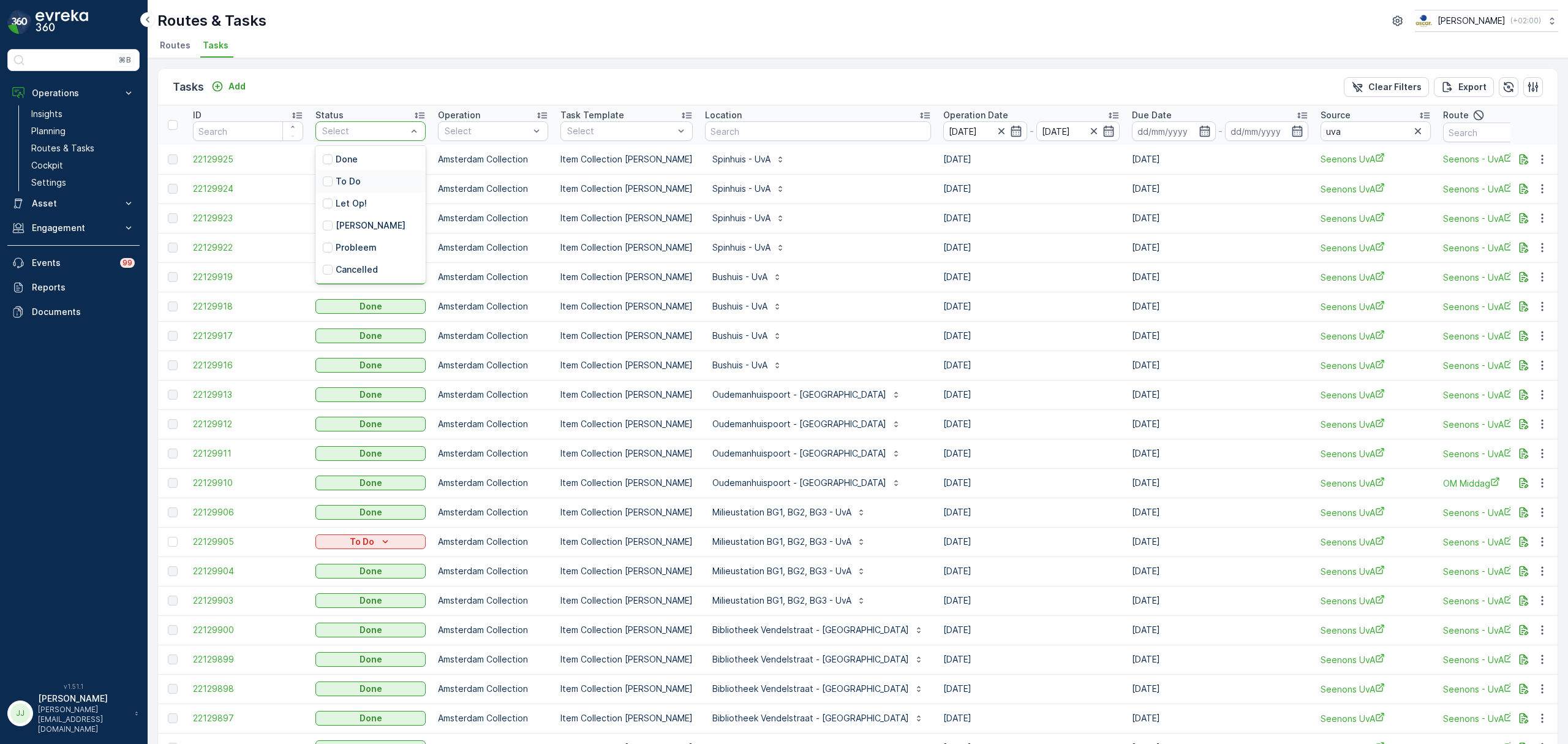
click at [366, 188] on div "To Do" at bounding box center [371, 181] width 110 height 22
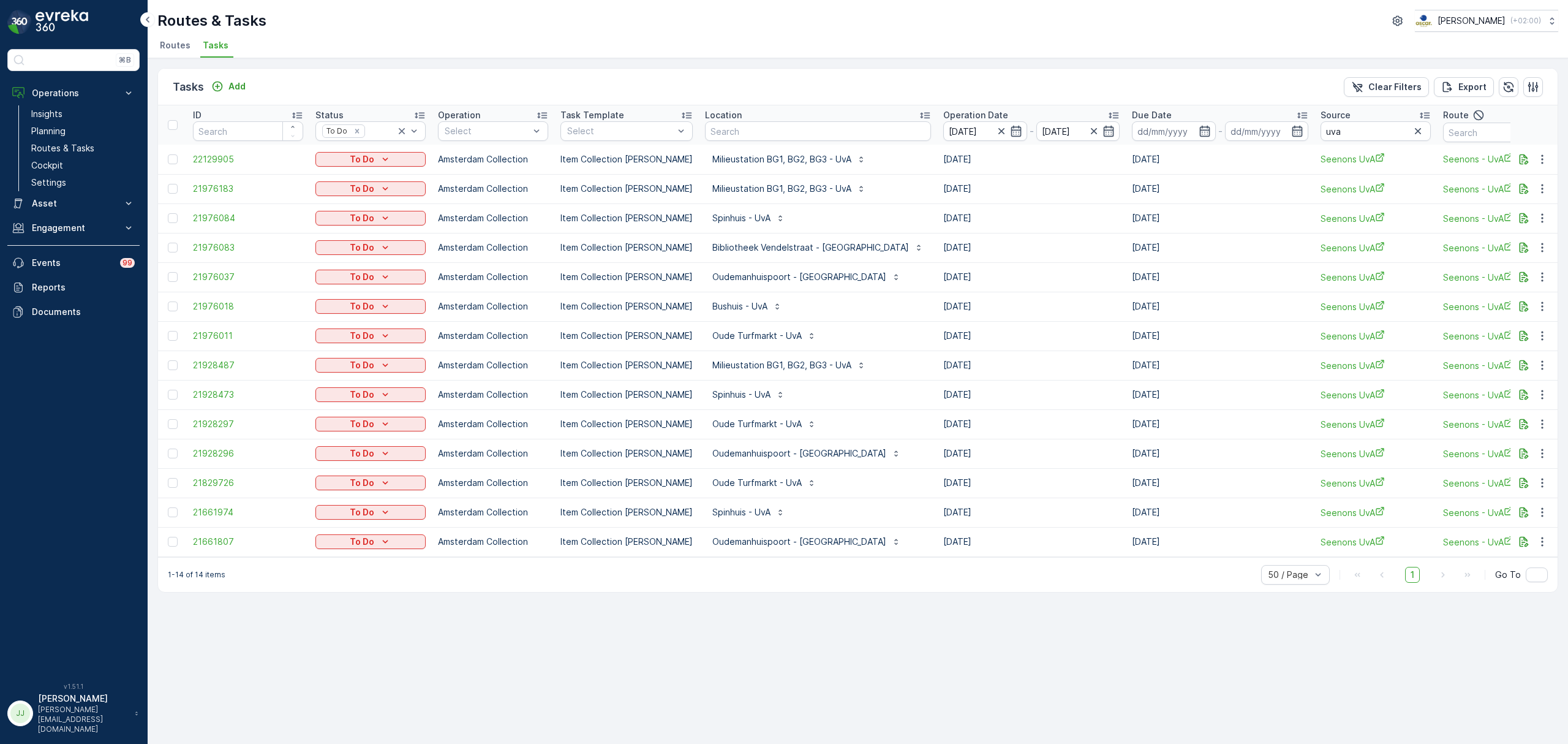
drag, startPoint x: 946, startPoint y: 556, endPoint x: 1115, endPoint y: 590, distance: 172.4
click at [1202, 567] on div "Tasks Add Clear Filters Export ID Status To Do Operation Select Task Template S…" at bounding box center [857, 330] width 1401 height 525
click at [1115, 591] on div "1-14 of 14 items 50 / Page 1 Go To" at bounding box center [858, 574] width 1400 height 35
drag, startPoint x: 450, startPoint y: 562, endPoint x: 493, endPoint y: 568, distance: 43.4
click at [493, 568] on div "1-14 of 14 items 50 / Page 1 Go To" at bounding box center [858, 574] width 1400 height 35
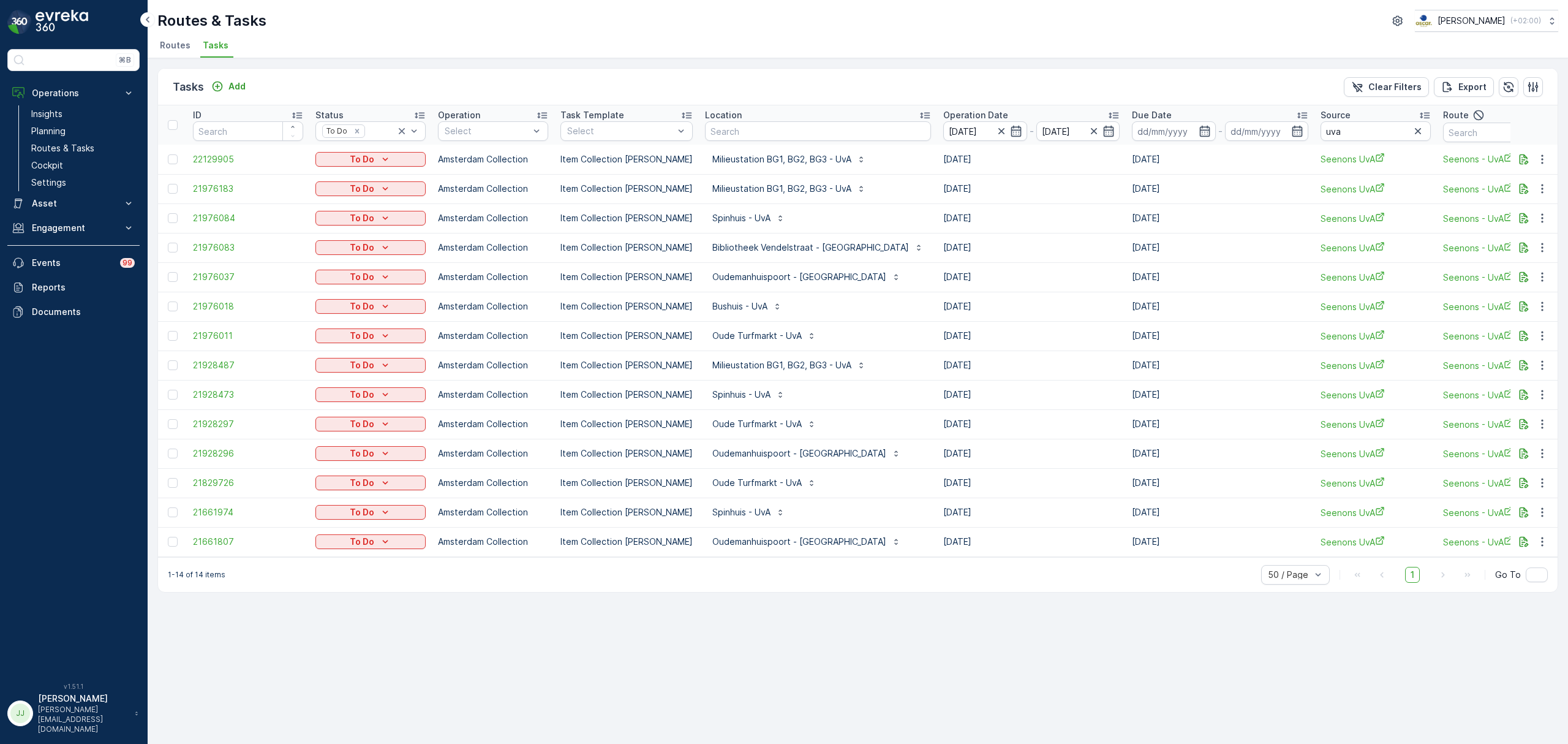
scroll to position [0, 23]
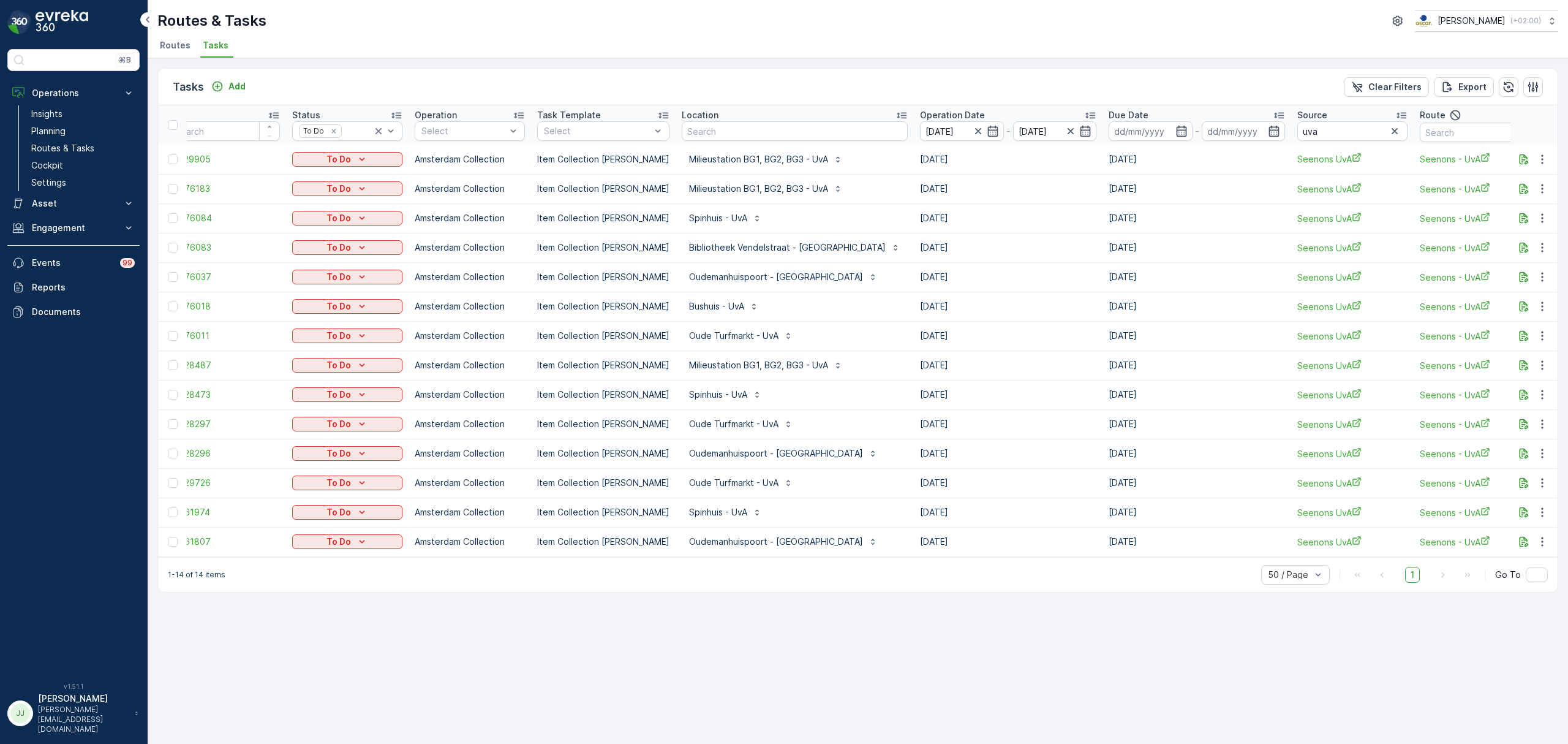
drag, startPoint x: 652, startPoint y: 564, endPoint x: 588, endPoint y: 570, distance: 64.3
click at [588, 570] on div "1-14 of 14 items 50 / Page 1 Go To" at bounding box center [858, 574] width 1400 height 35
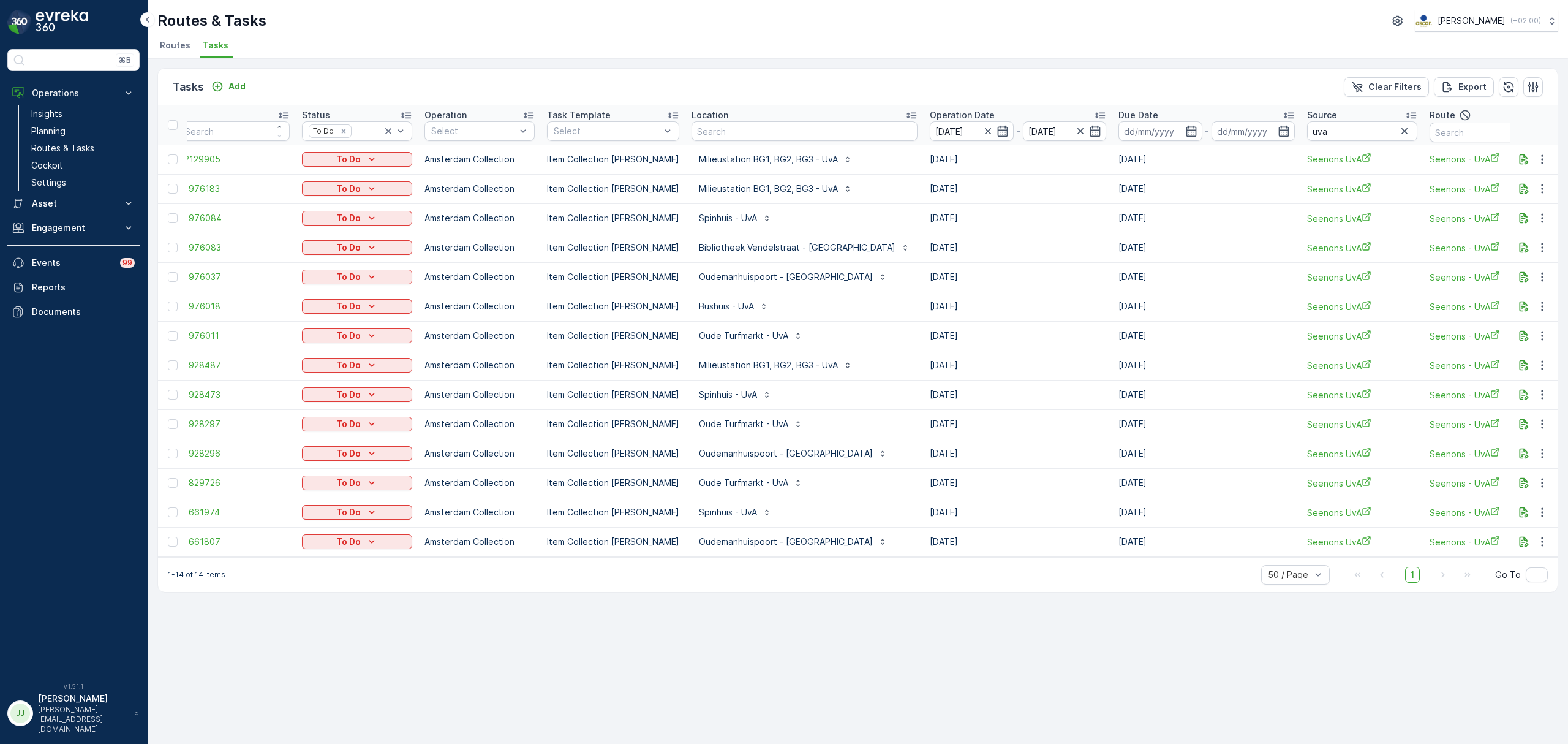
scroll to position [0, 12]
